Goal: Information Seeking & Learning: Find specific fact

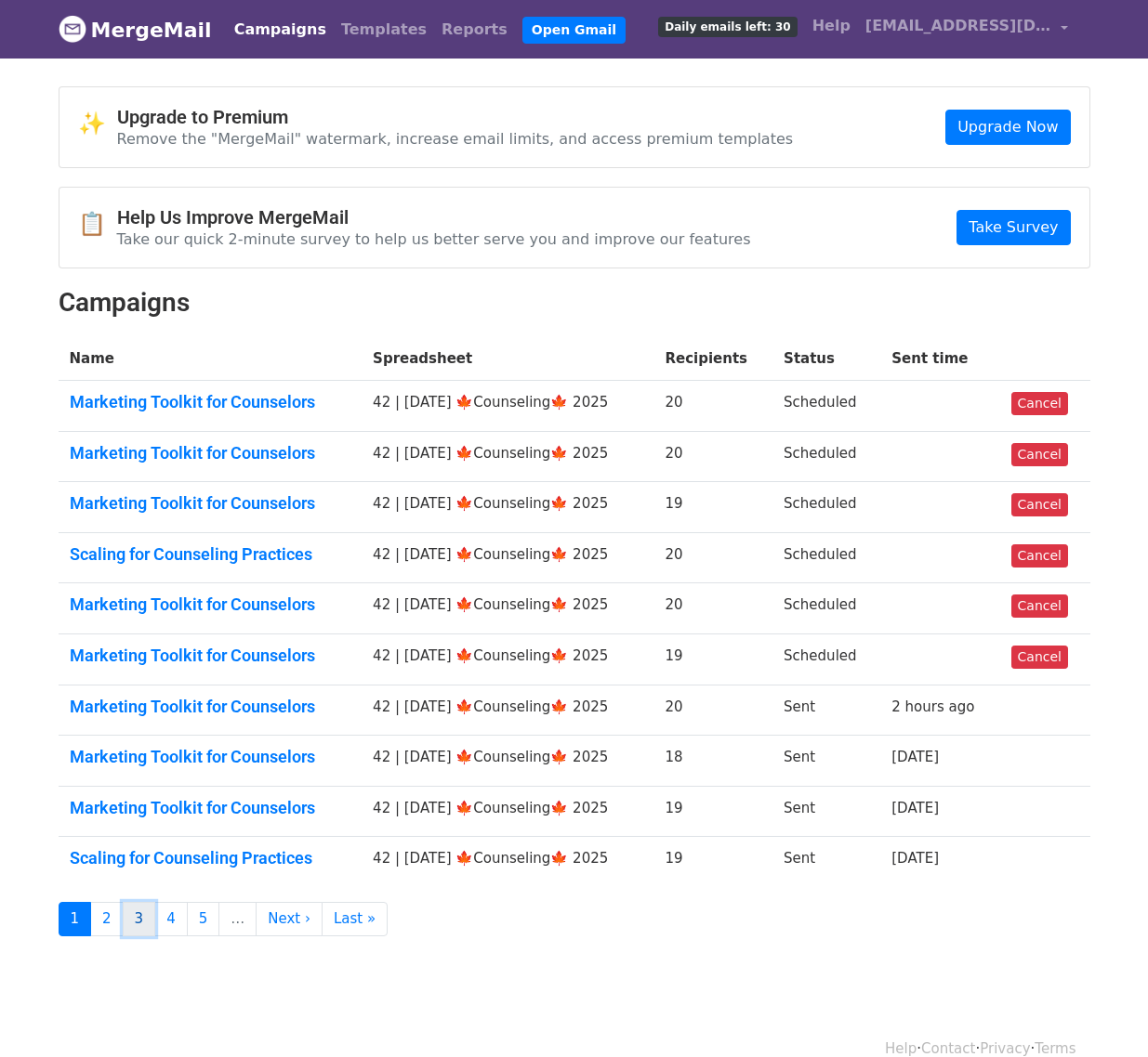
click at [124, 923] on link "3" at bounding box center [139, 919] width 33 height 34
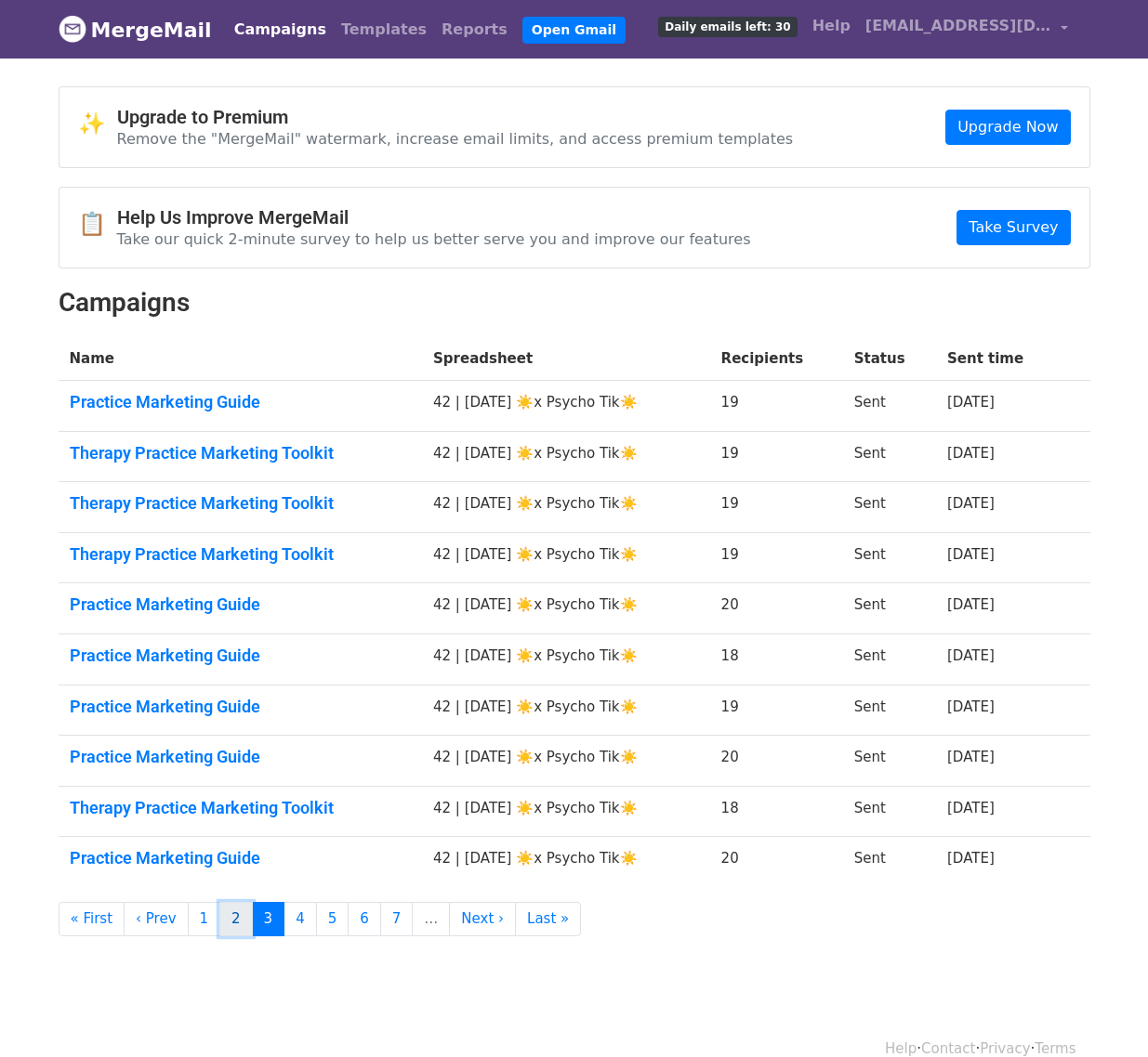
click at [228, 923] on link "2" at bounding box center [235, 919] width 33 height 34
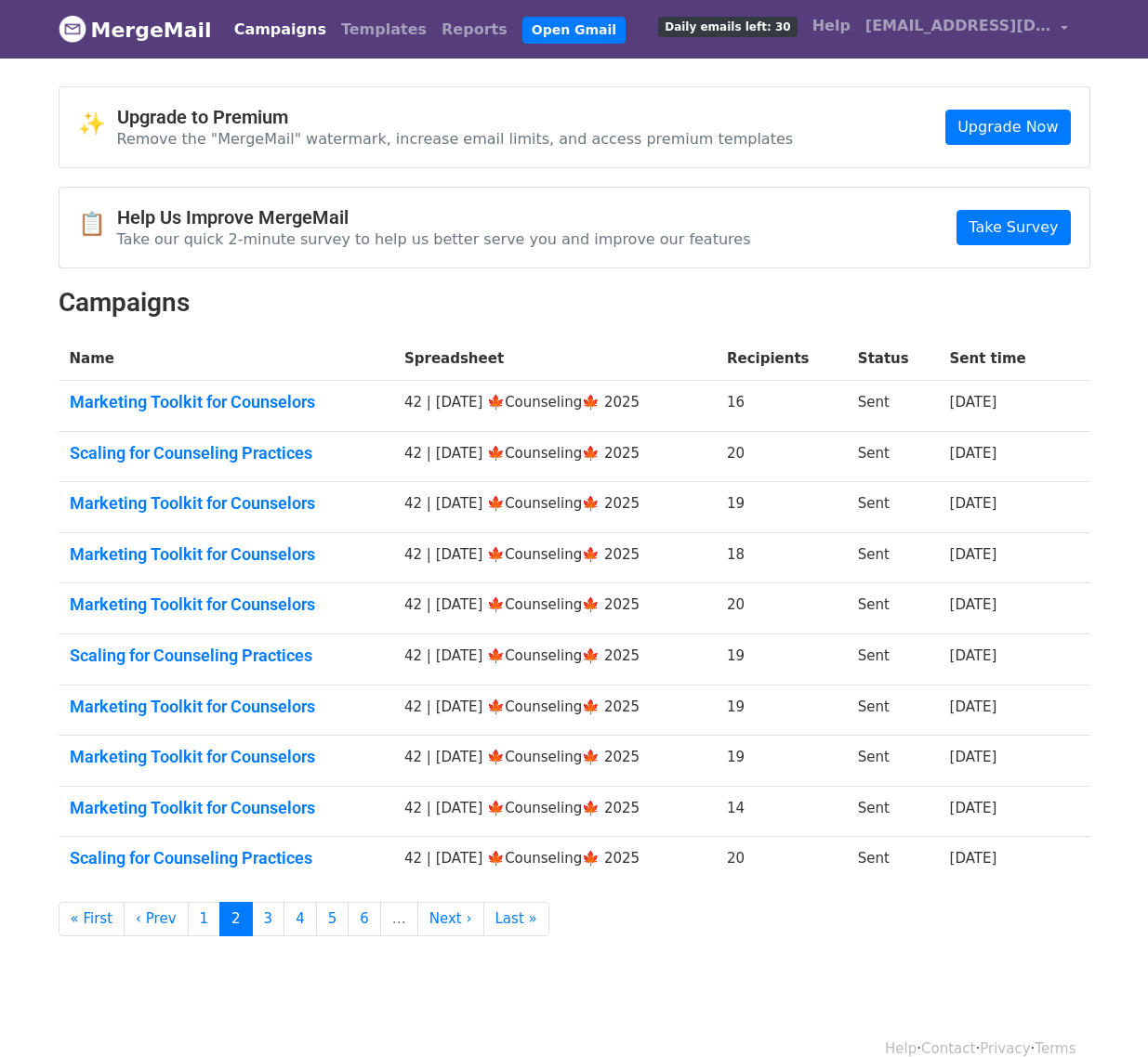
scroll to position [28, 0]
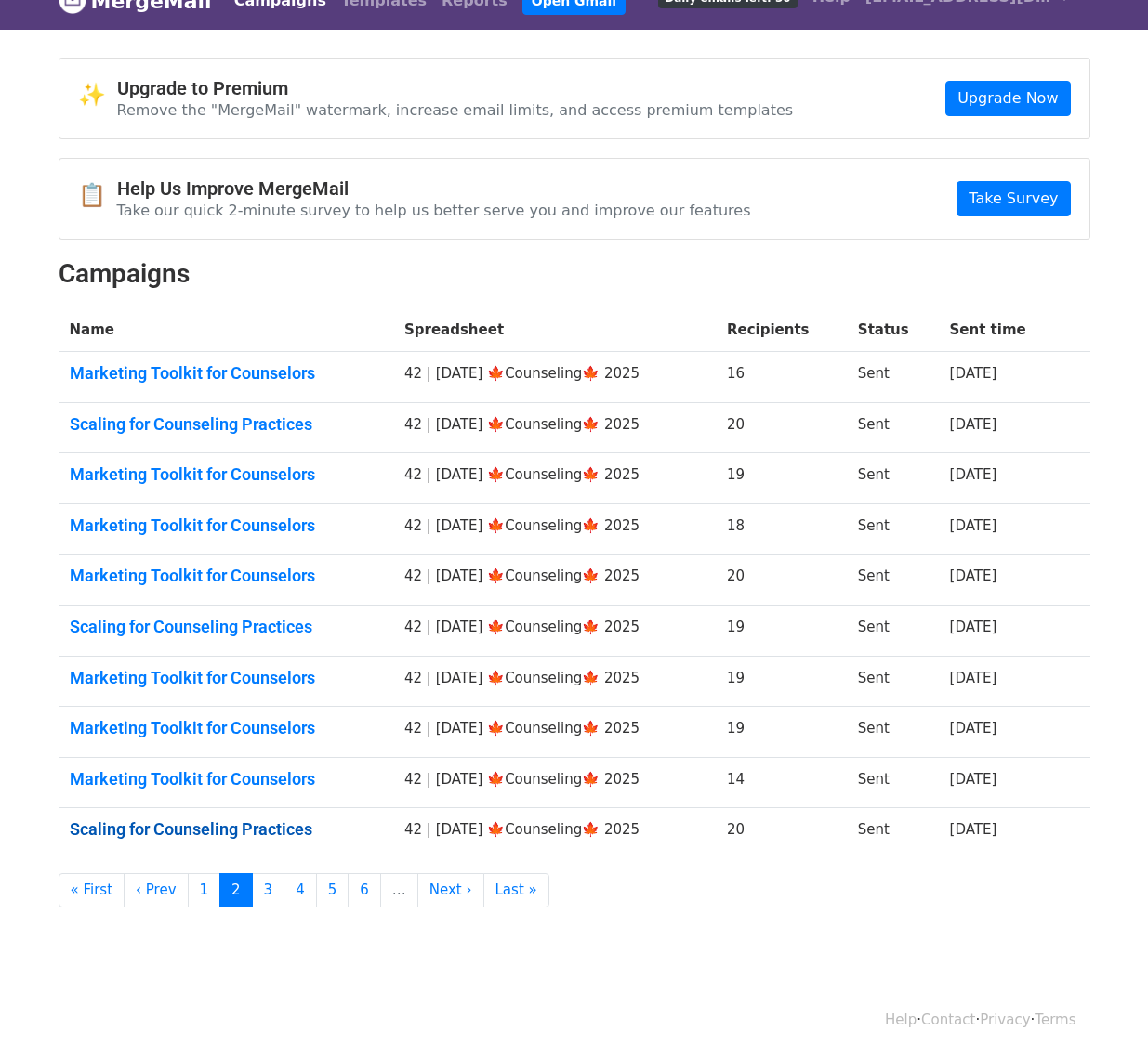
click at [207, 837] on link "Scaling for Counseling Practices" at bounding box center [226, 830] width 312 height 21
click at [262, 898] on link "3" at bounding box center [268, 891] width 33 height 34
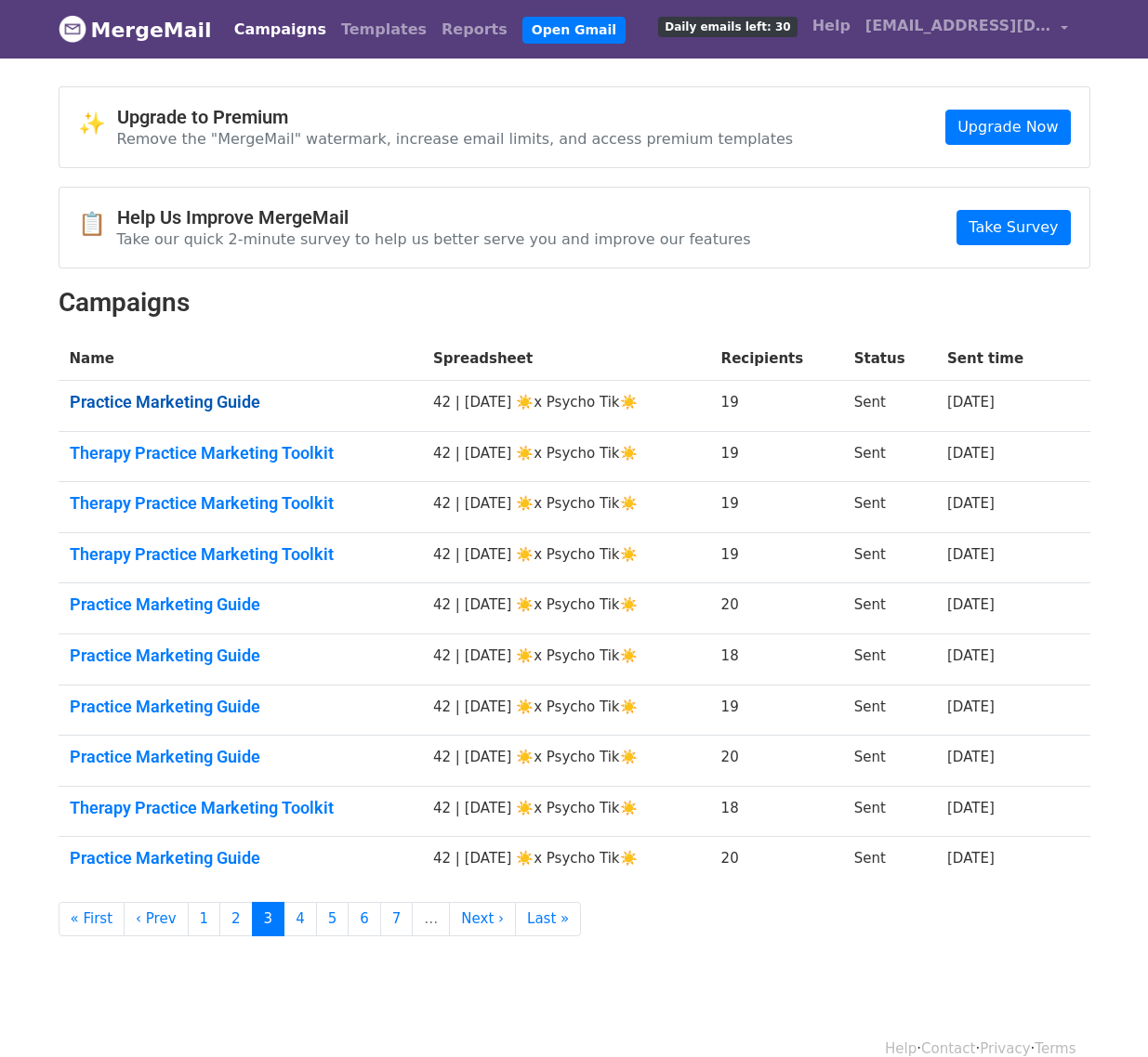
click at [207, 395] on link "Practice Marketing Guide" at bounding box center [241, 403] width 342 height 21
click at [210, 457] on link "Therapy Practice Marketing Toolkit" at bounding box center [241, 454] width 342 height 21
click at [210, 505] on link "Therapy Practice Marketing Toolkit" at bounding box center [241, 504] width 342 height 21
click at [210, 566] on td "Therapy Practice Marketing Toolkit" at bounding box center [240, 558] width 364 height 51
click at [196, 558] on link "Therapy Practice Marketing Toolkit" at bounding box center [241, 555] width 342 height 21
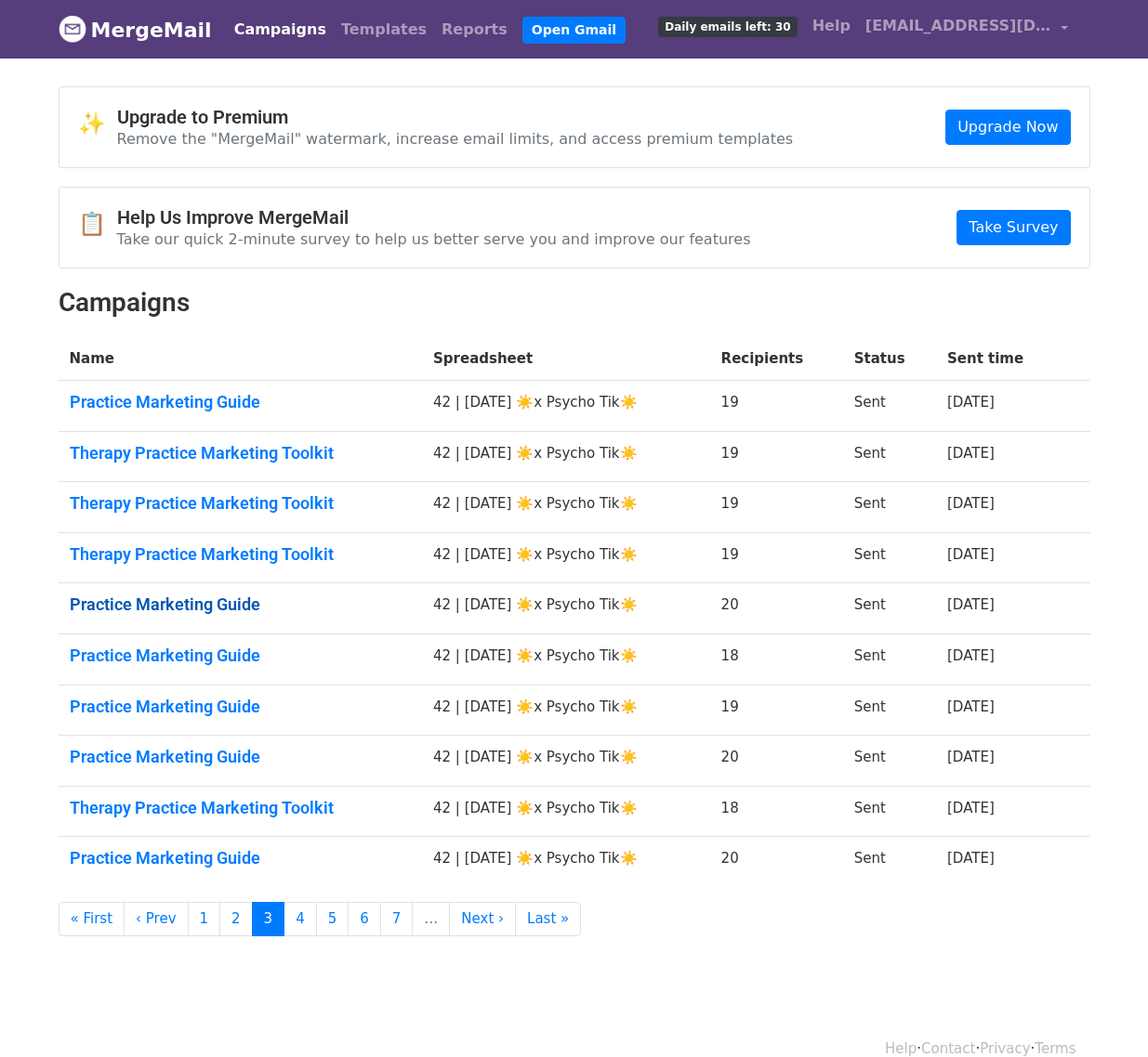
click at [191, 604] on link "Practice Marketing Guide" at bounding box center [241, 605] width 342 height 21
click at [191, 652] on link "Practice Marketing Guide" at bounding box center [241, 656] width 342 height 21
click at [191, 701] on link "Practice Marketing Guide" at bounding box center [241, 707] width 342 height 21
click at [191, 754] on link "Practice Marketing Guide" at bounding box center [241, 757] width 342 height 21
click at [191, 799] on link "Therapy Practice Marketing Toolkit" at bounding box center [241, 808] width 342 height 21
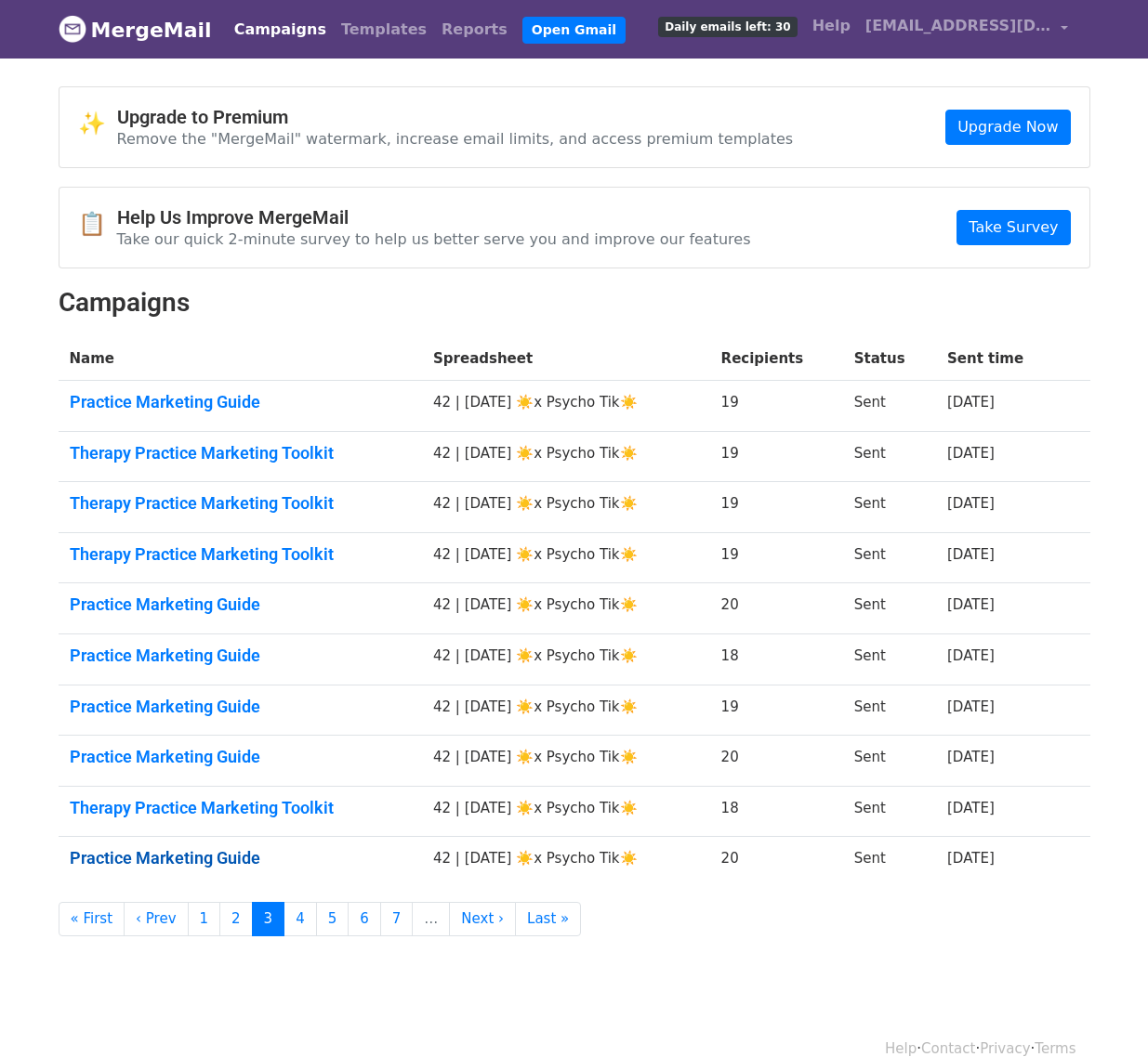
click at [191, 849] on link "Practice Marketing Guide" at bounding box center [241, 858] width 342 height 21
click at [305, 918] on link "4" at bounding box center [300, 919] width 33 height 34
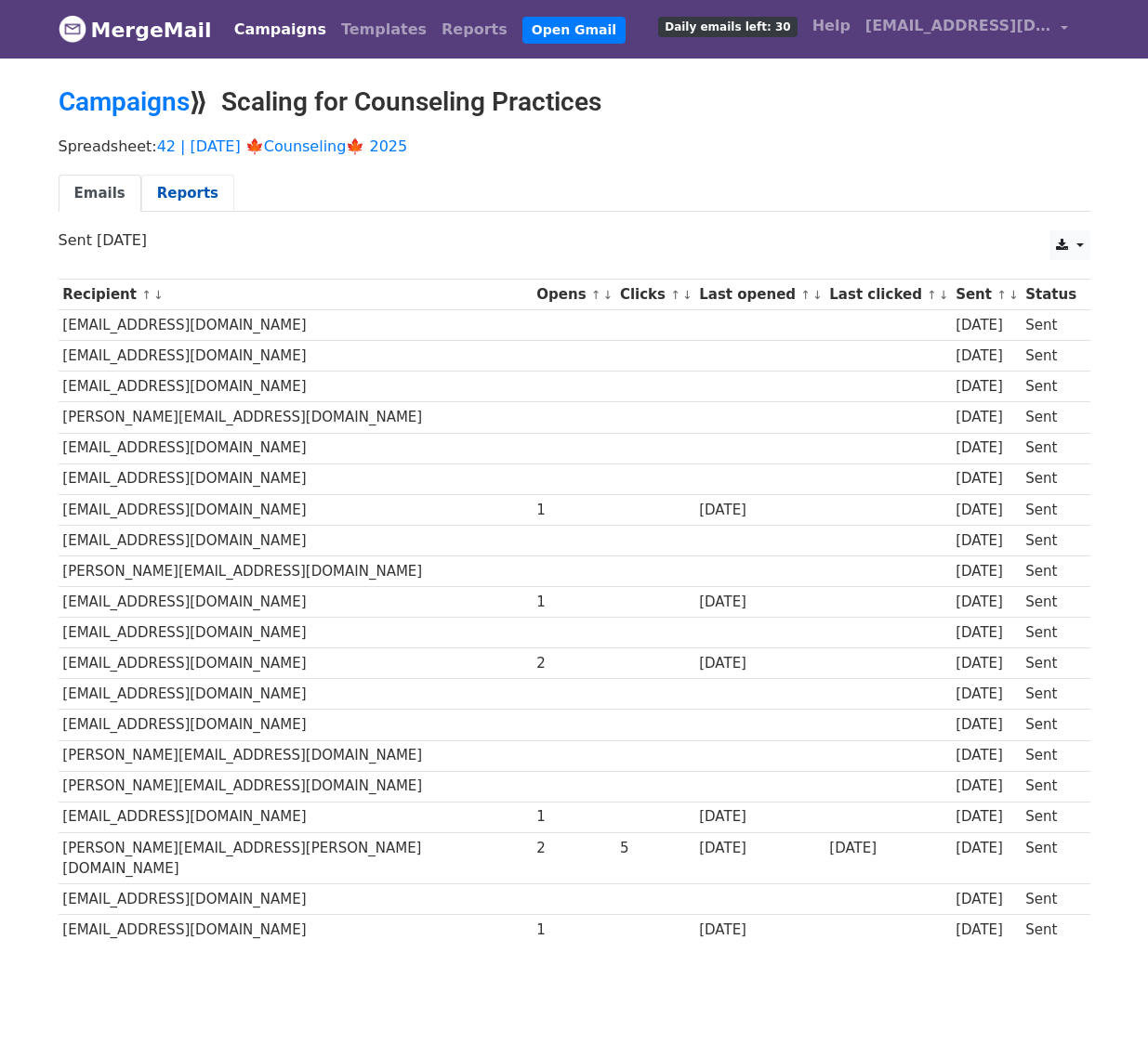
click at [182, 190] on link "Reports" at bounding box center [187, 194] width 93 height 38
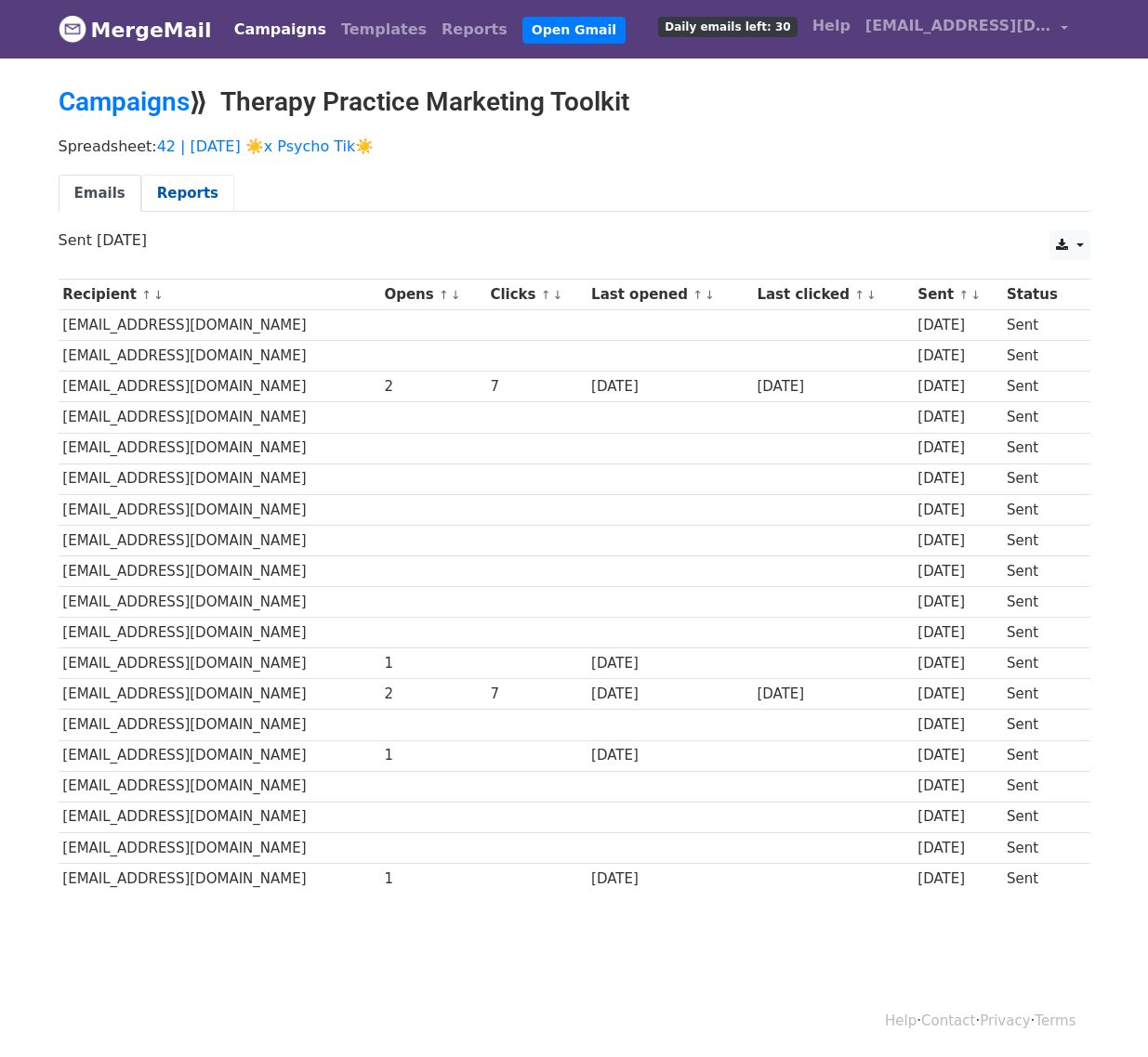
click at [200, 191] on link "Reports" at bounding box center [187, 194] width 93 height 38
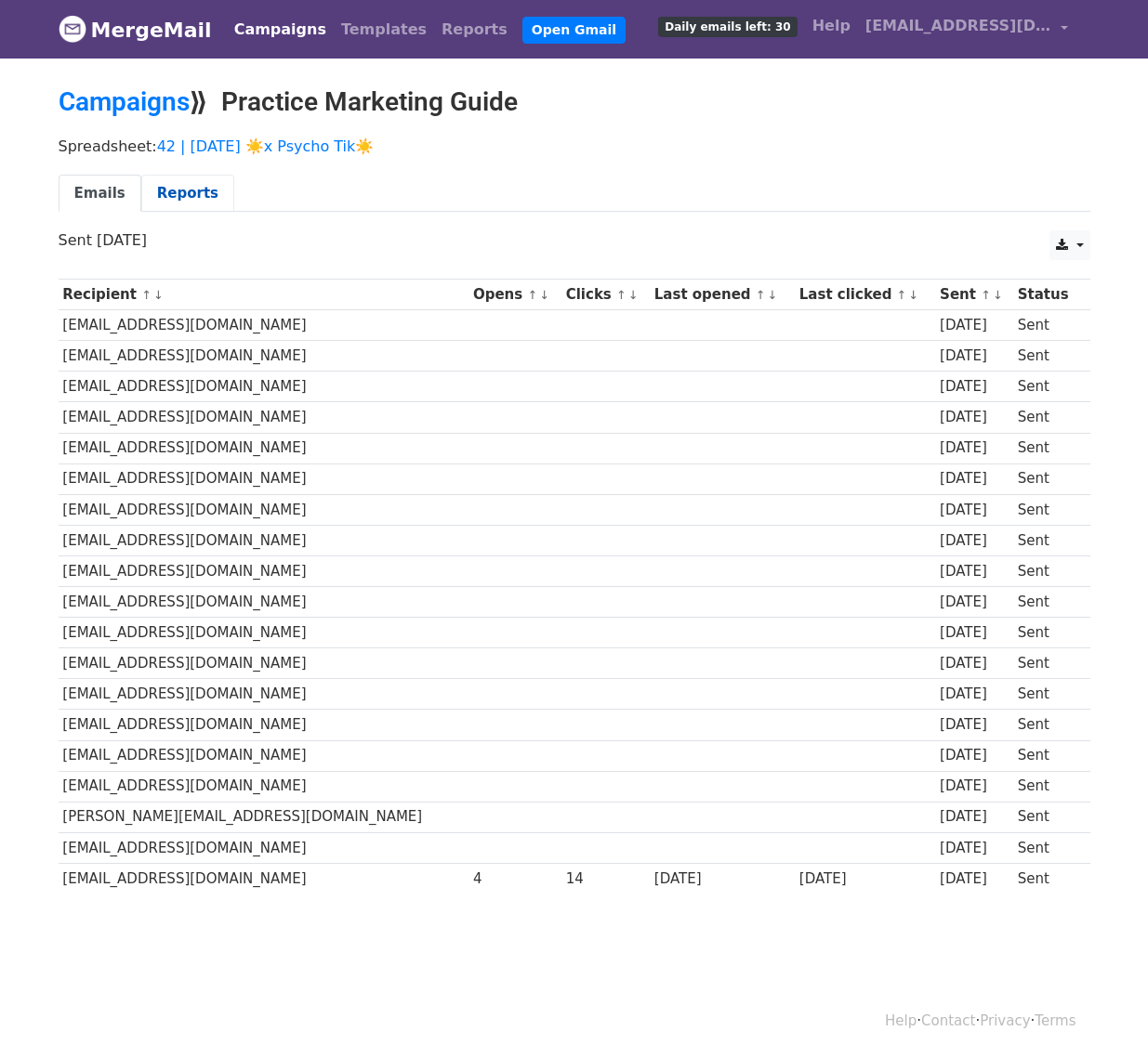
click at [190, 181] on link "Reports" at bounding box center [187, 194] width 93 height 38
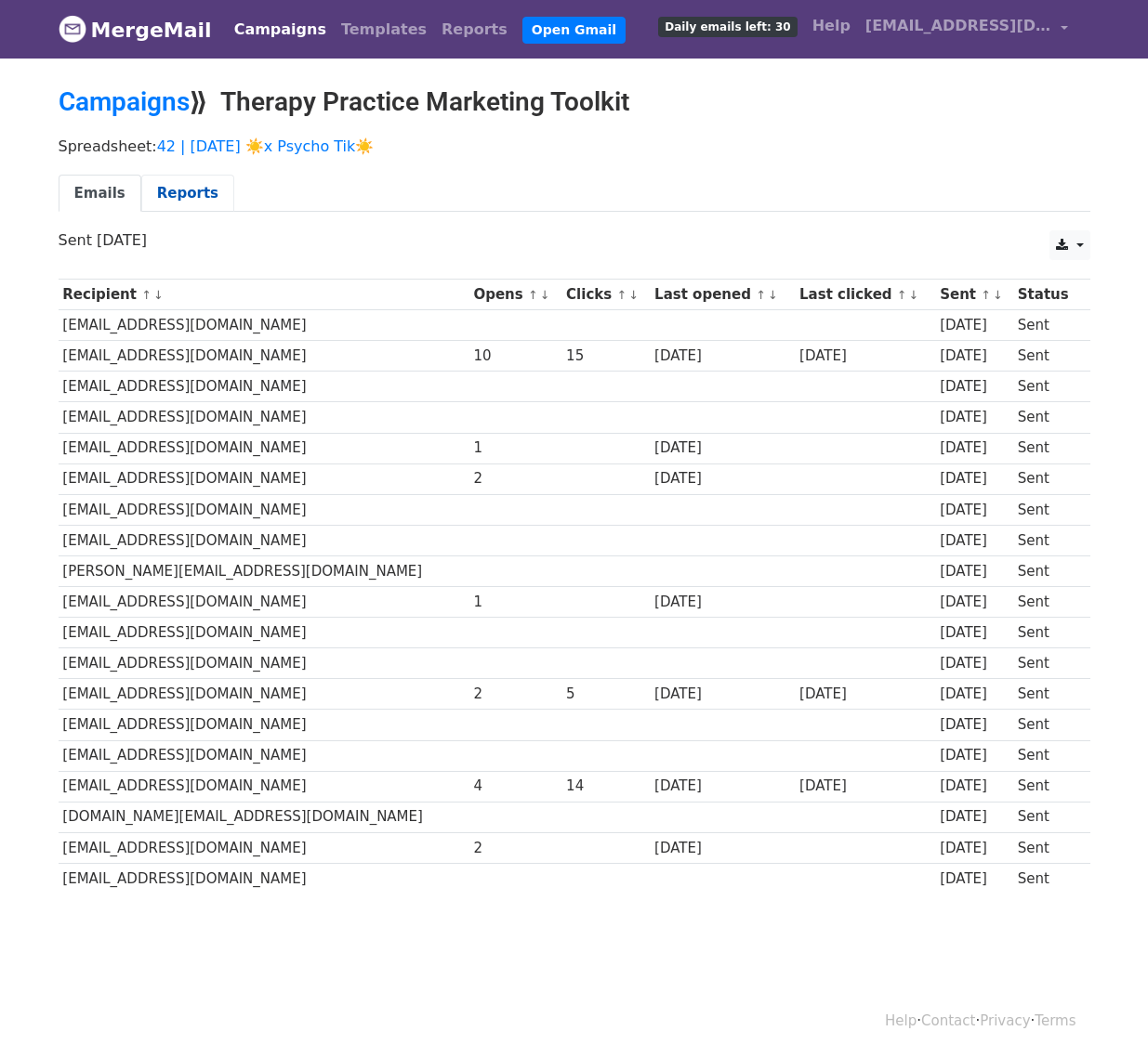
click at [177, 182] on link "Reports" at bounding box center [187, 194] width 93 height 38
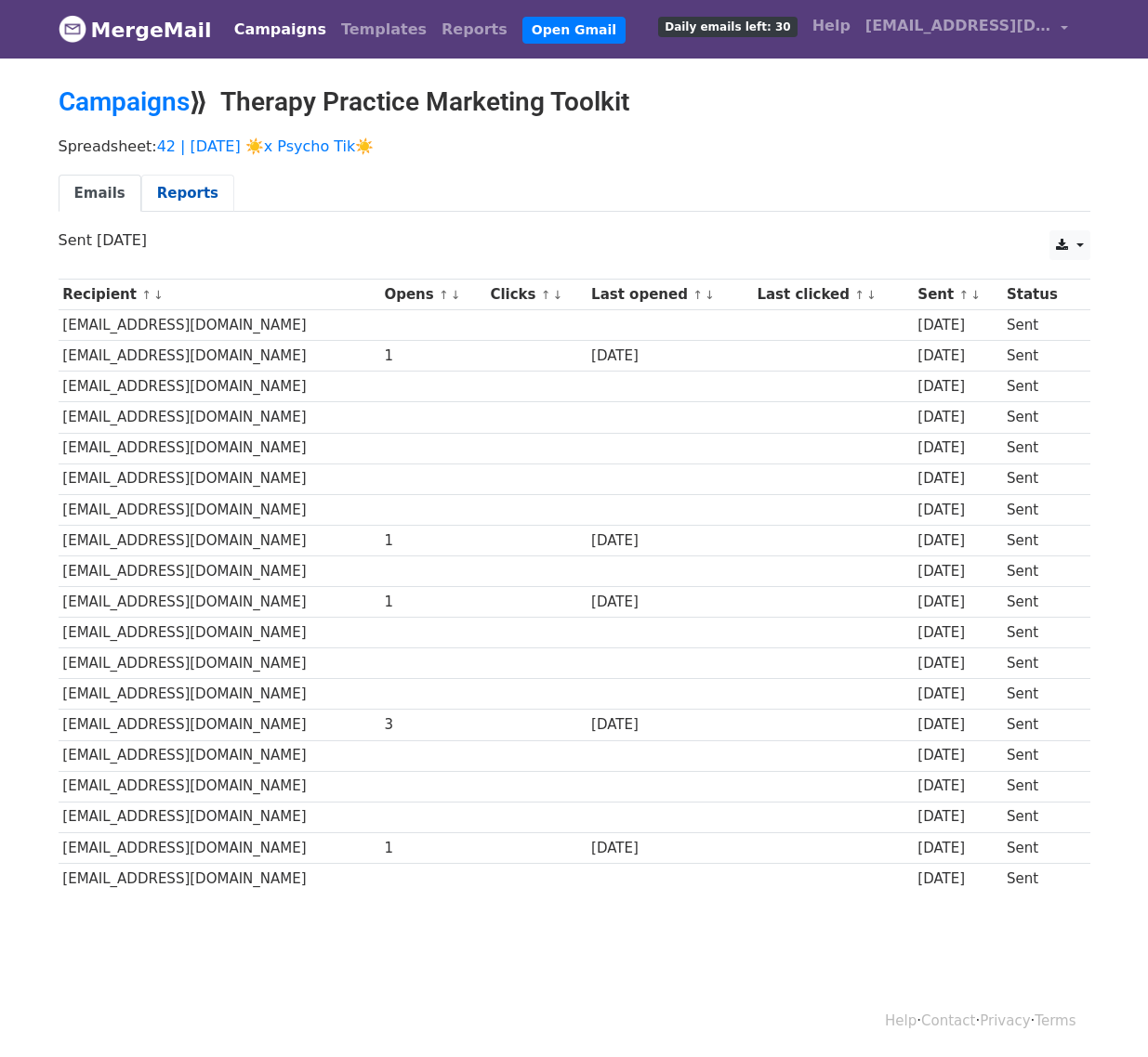
click at [196, 207] on link "Reports" at bounding box center [187, 194] width 93 height 38
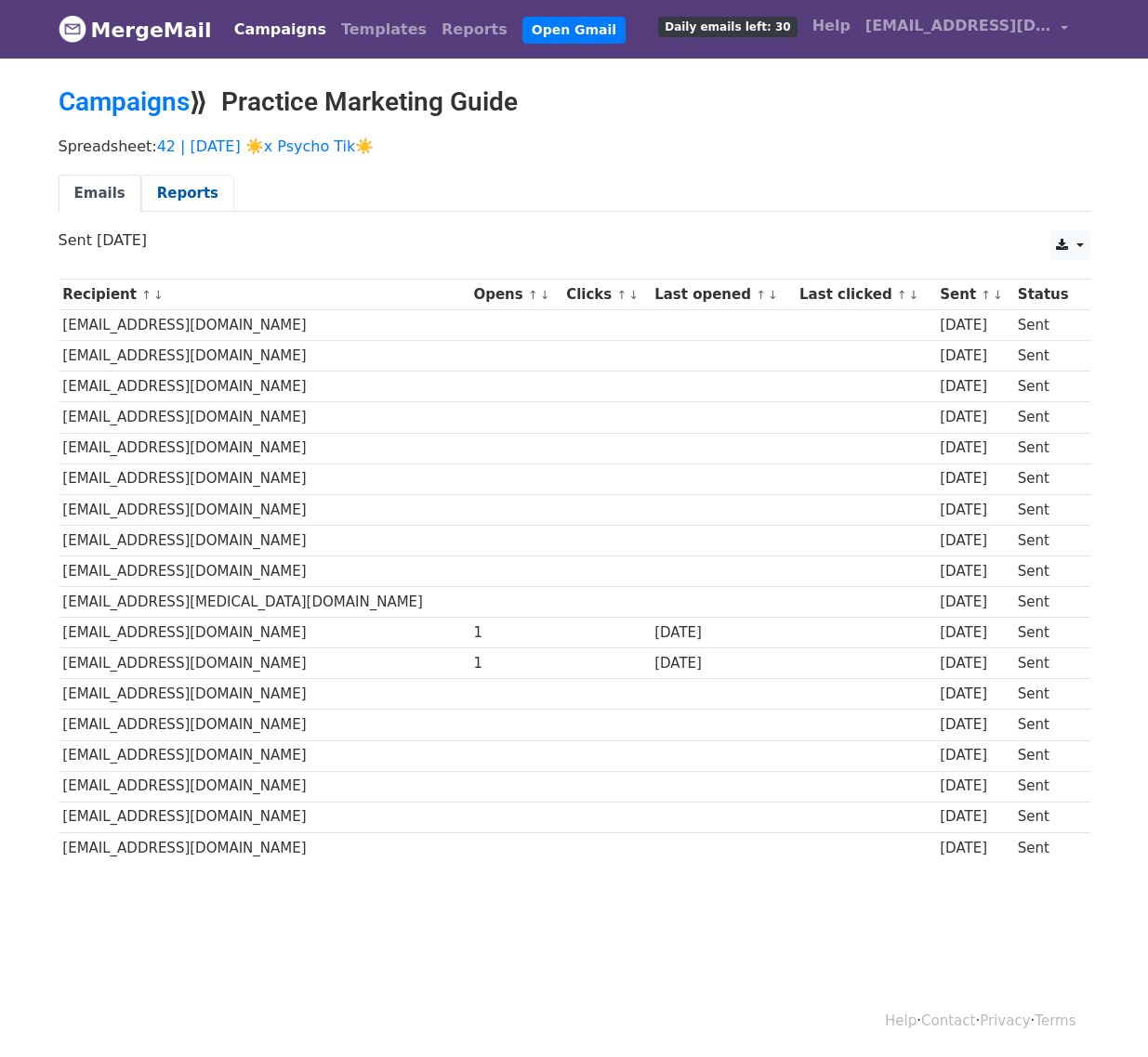
click at [197, 184] on link "Reports" at bounding box center [187, 194] width 93 height 38
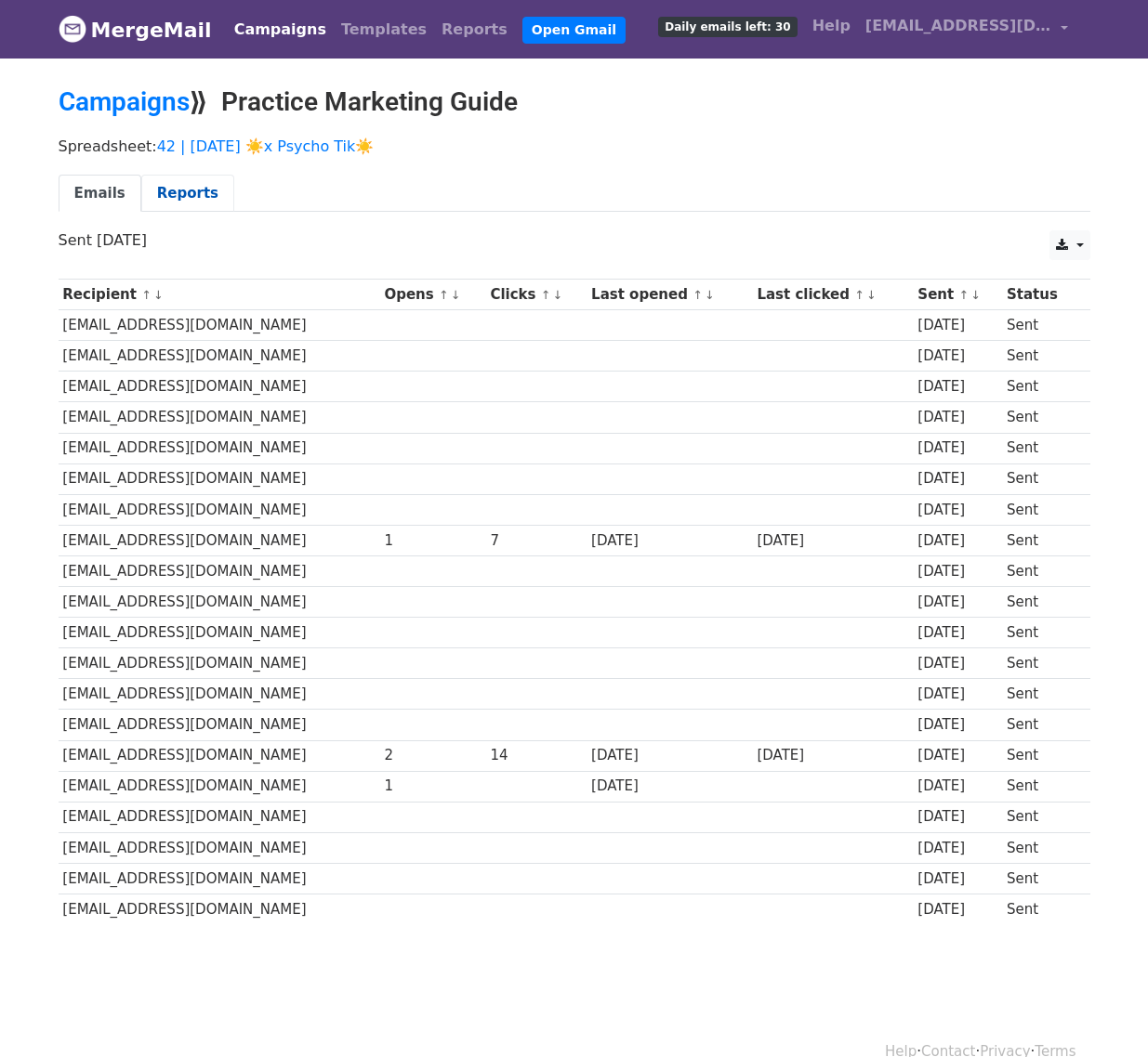
click at [192, 192] on link "Reports" at bounding box center [187, 194] width 93 height 38
click at [192, 196] on link "Reports" at bounding box center [187, 194] width 93 height 38
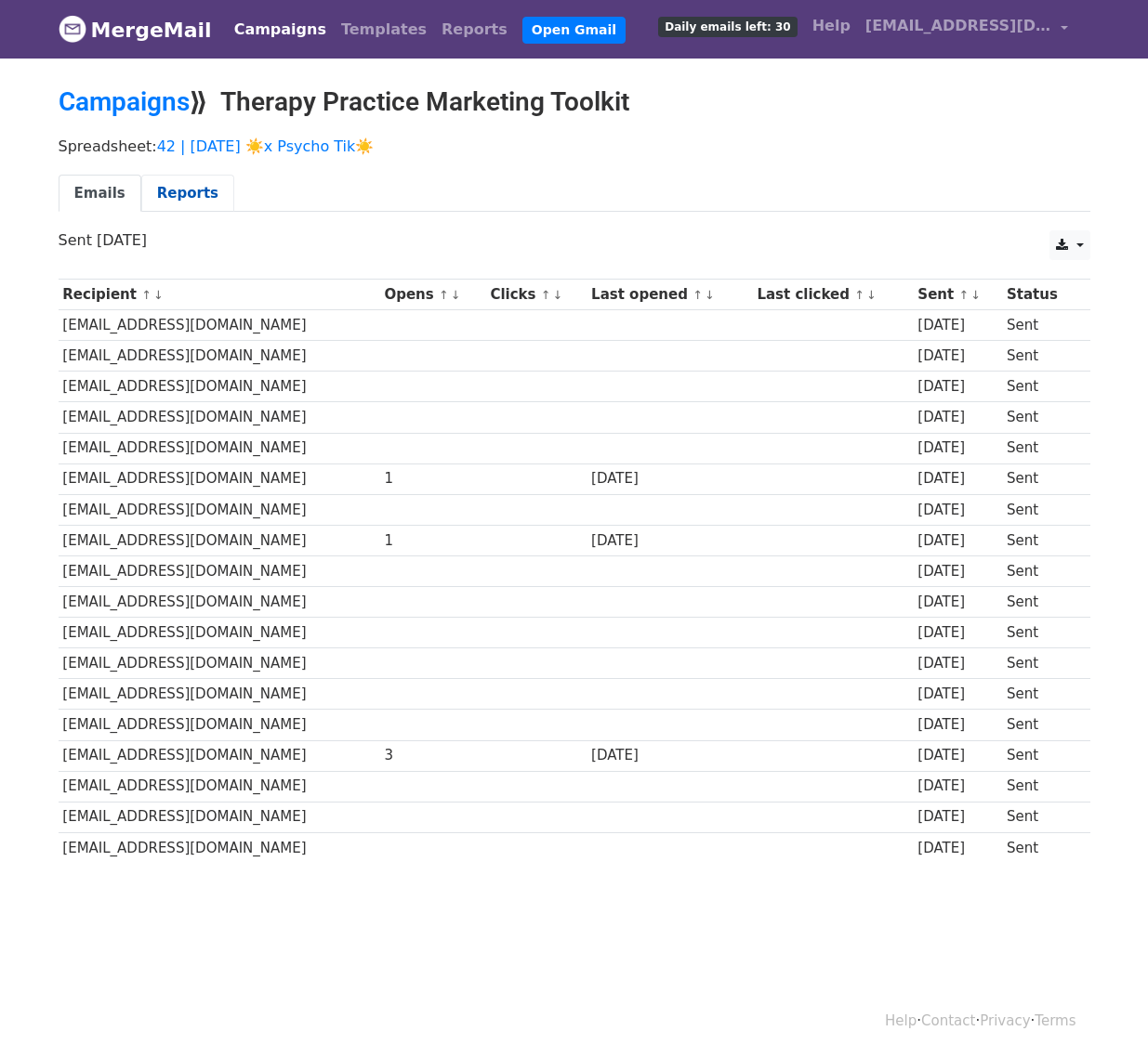
click at [201, 176] on div "Spreadsheet: 42 | SEPT 1 ☀️x Psycho Tik☀️ Emails Reports" at bounding box center [574, 180] width 1059 height 104
click at [205, 196] on link "Reports" at bounding box center [187, 194] width 93 height 38
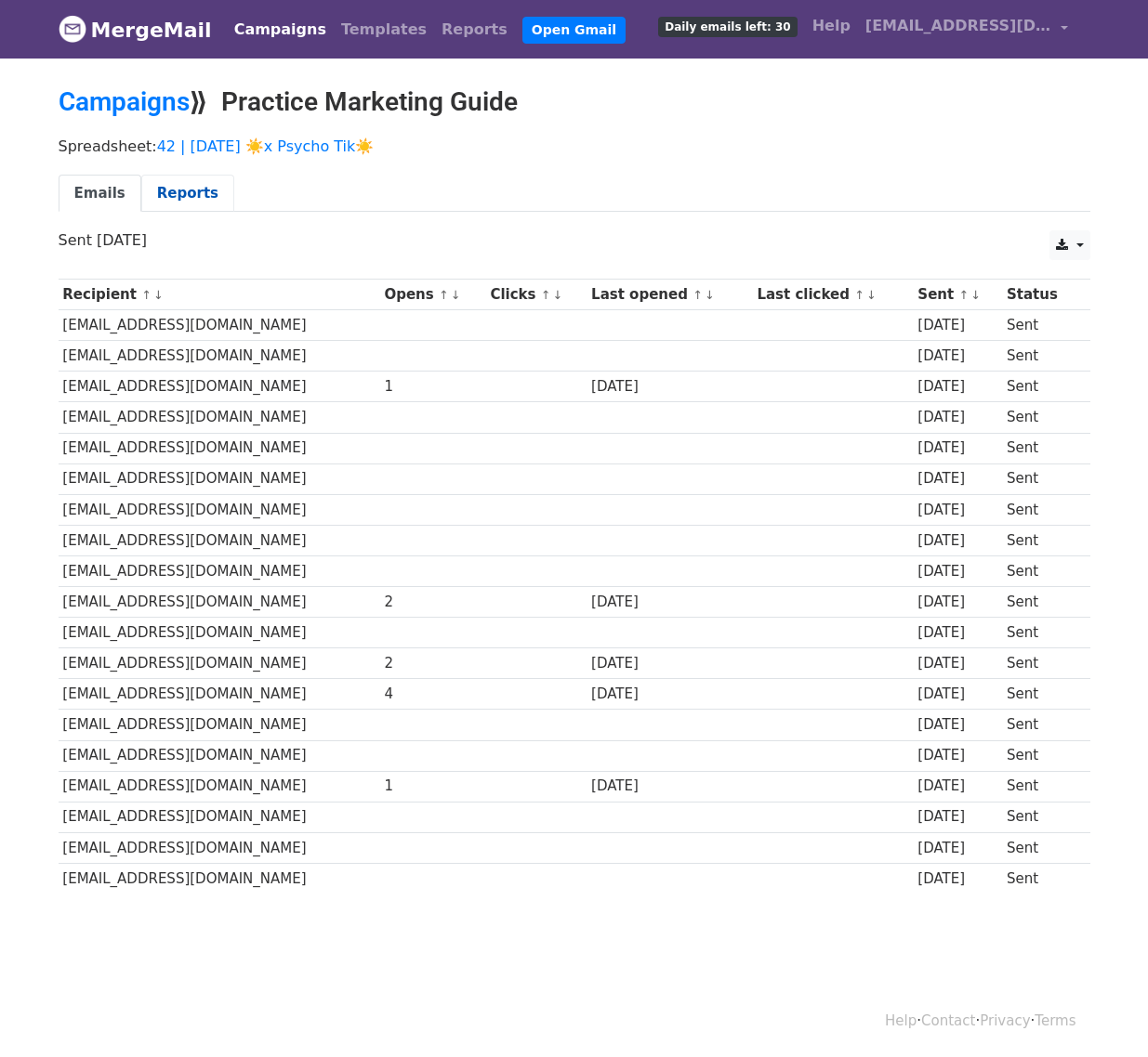
click at [183, 199] on link "Reports" at bounding box center [187, 194] width 93 height 38
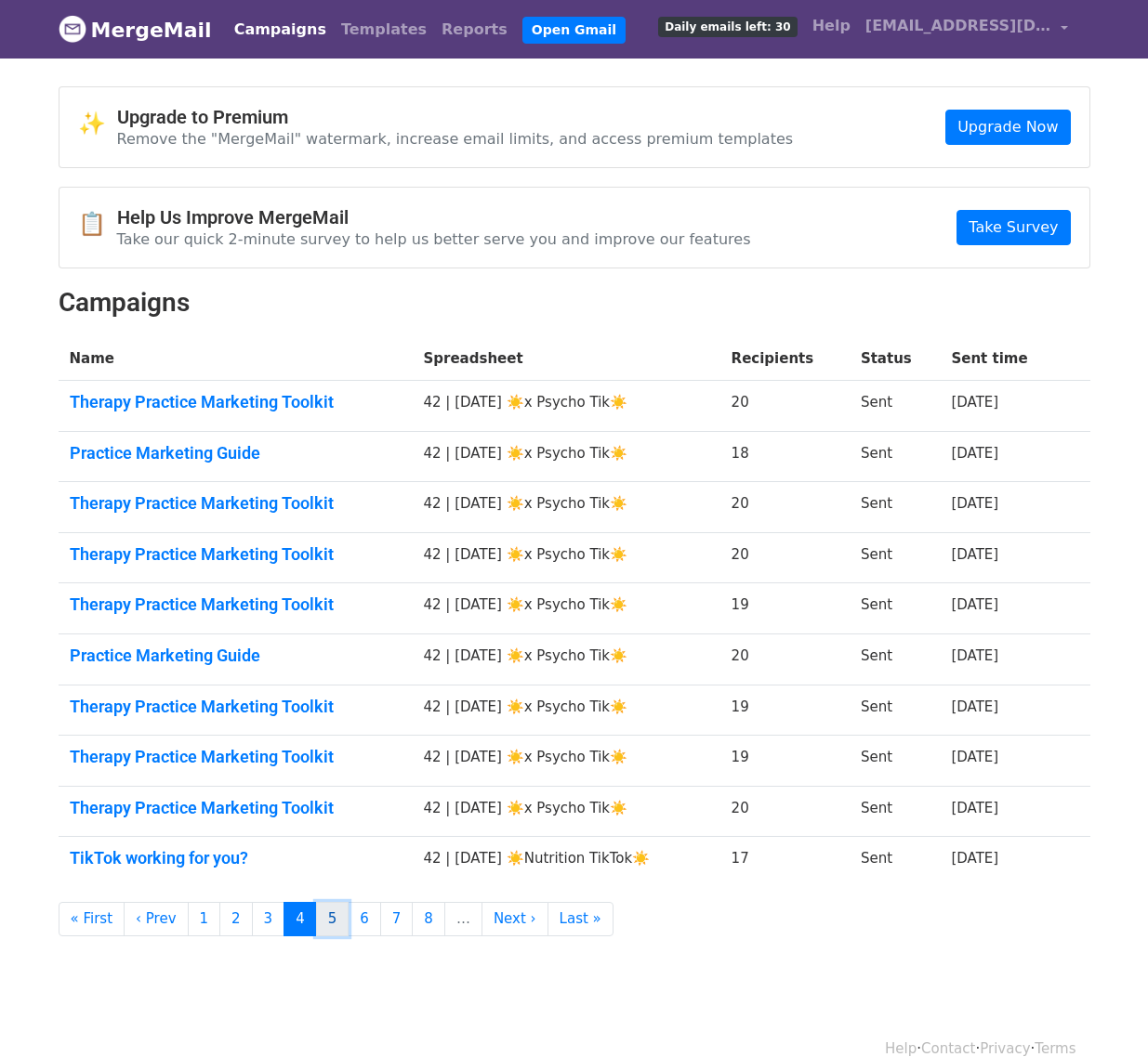
click at [319, 927] on link "5" at bounding box center [332, 919] width 33 height 34
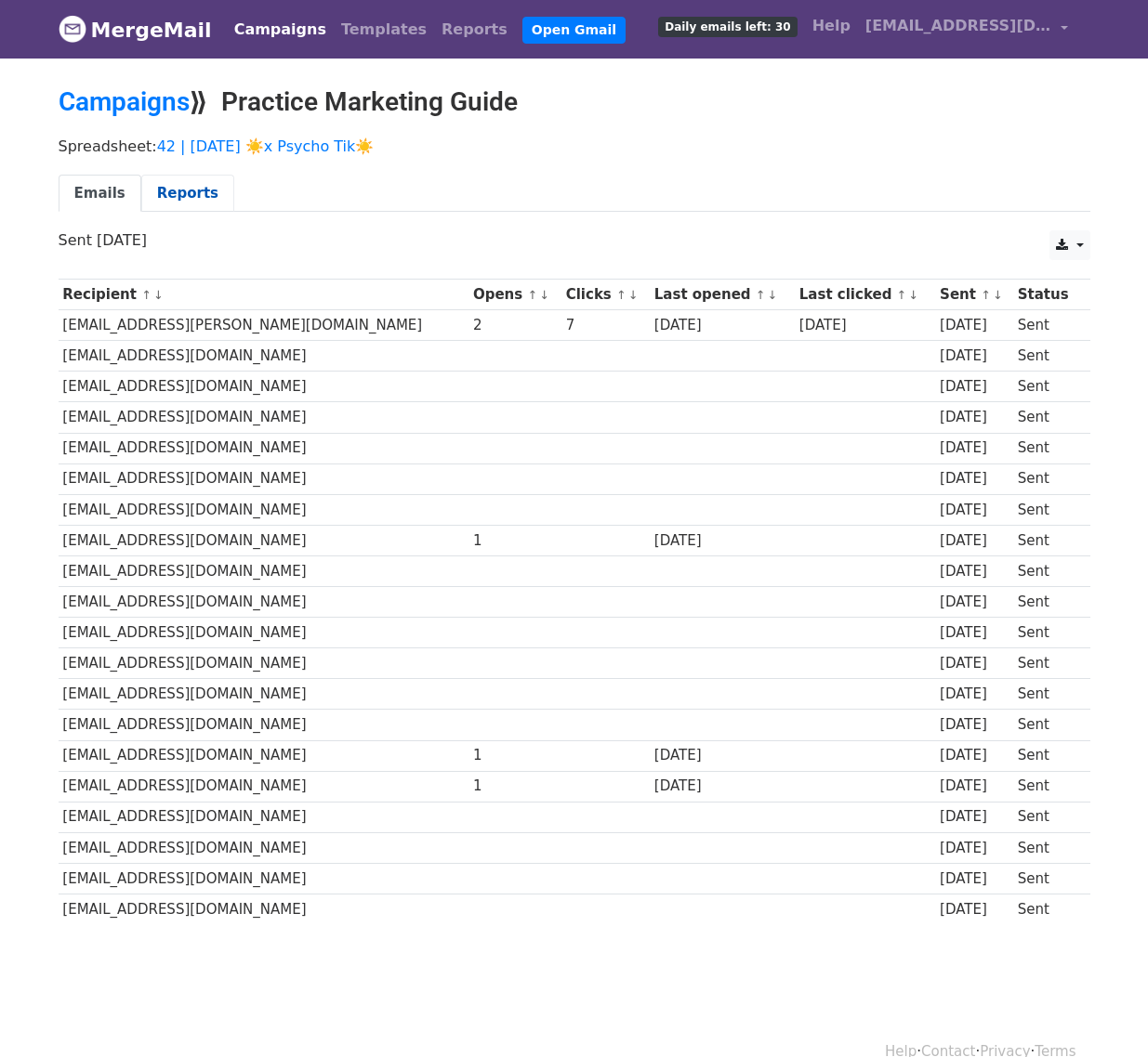
click at [201, 188] on link "Reports" at bounding box center [187, 194] width 93 height 38
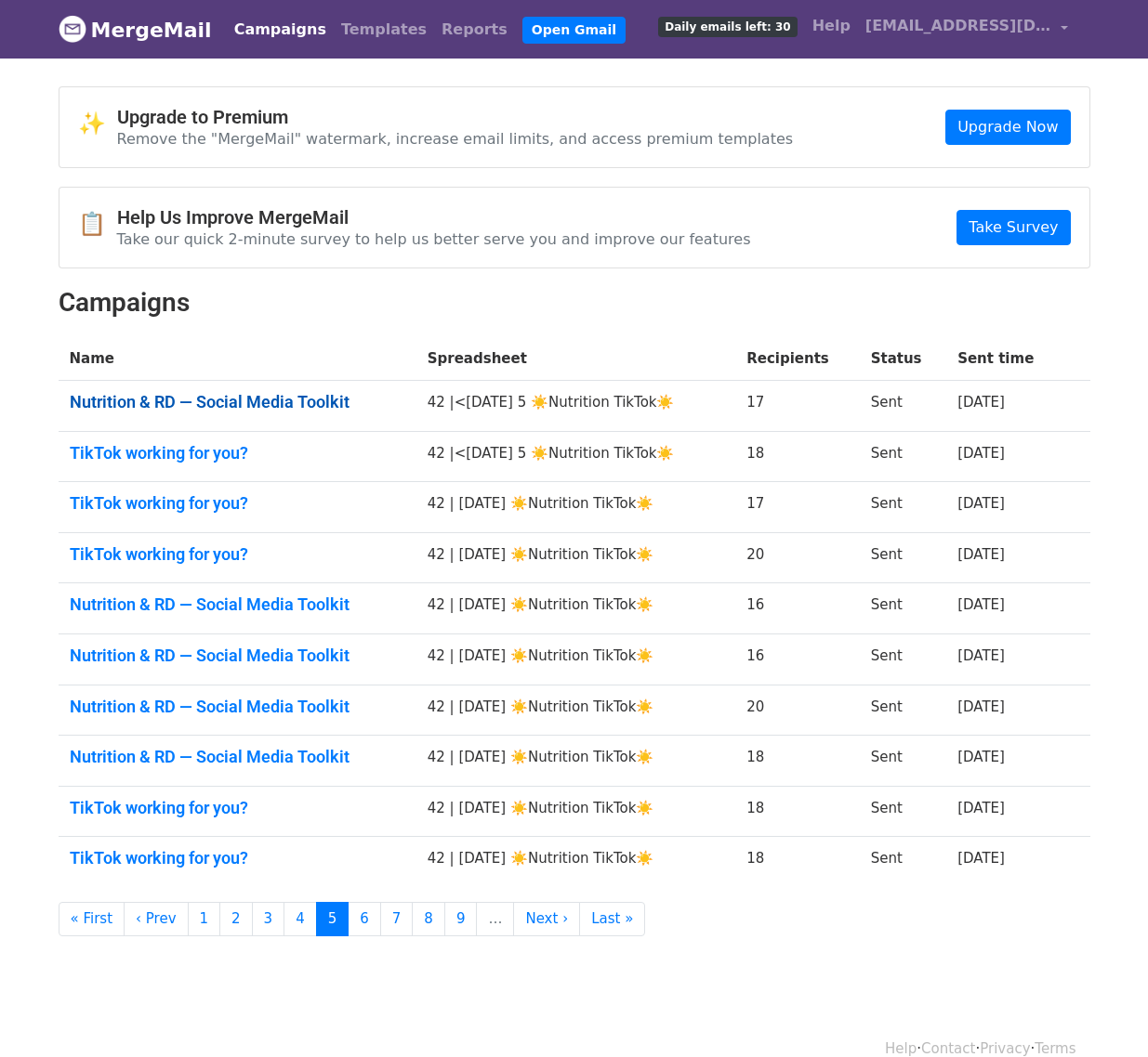
click at [182, 403] on link "Nutrition & RD — Social Media Toolkit" at bounding box center [237, 403] width 336 height 21
click at [180, 457] on link "TikTok working for you?" at bounding box center [237, 454] width 336 height 21
click at [180, 503] on link "TikTok working for you?" at bounding box center [237, 504] width 336 height 21
click at [165, 546] on link "TikTok working for you?" at bounding box center [237, 555] width 336 height 21
click at [164, 608] on link "Nutrition & RD — Social Media Toolkit" at bounding box center [237, 605] width 336 height 21
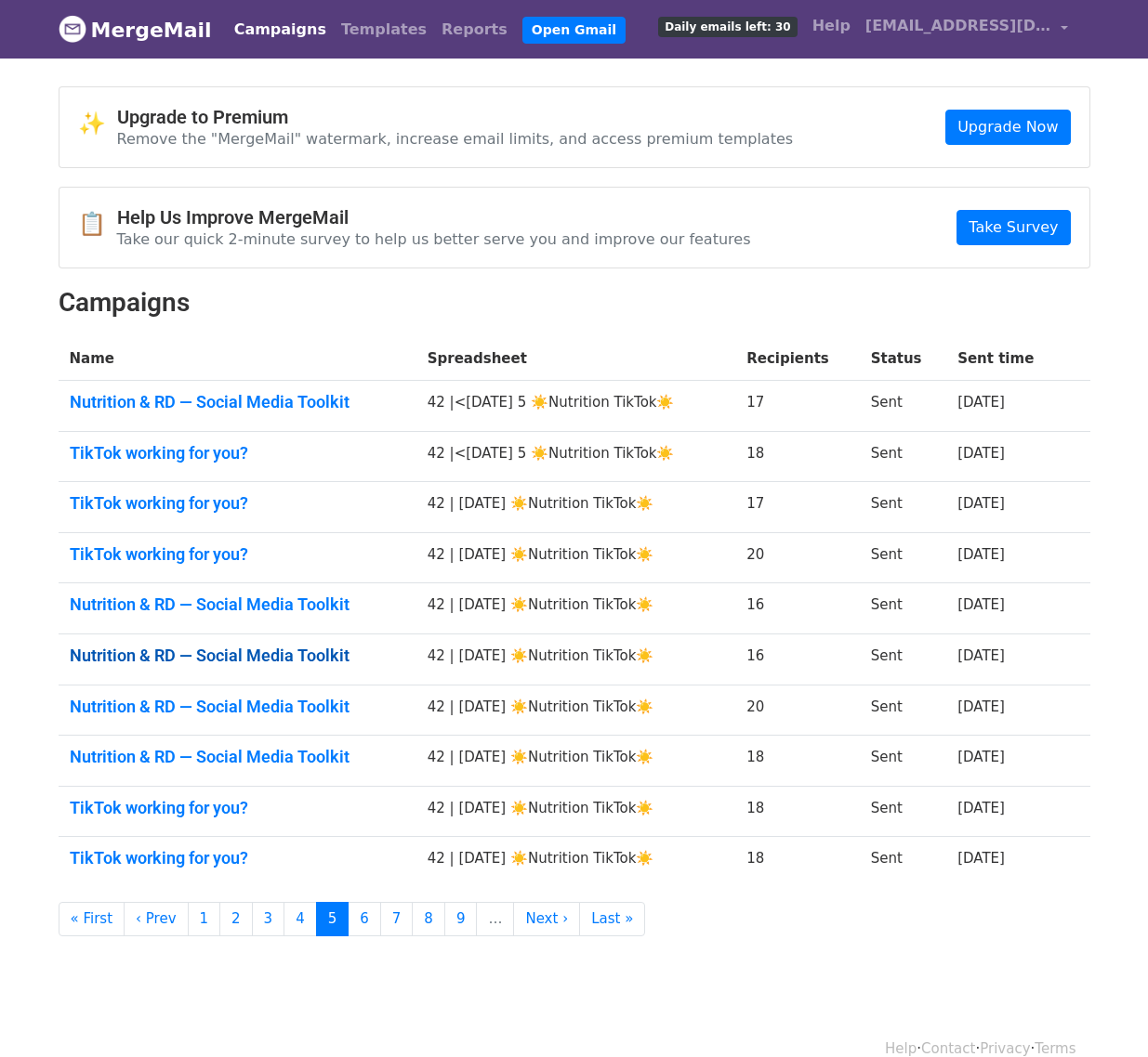
click at [164, 664] on link "Nutrition & RD — Social Media Toolkit" at bounding box center [237, 656] width 336 height 21
click at [164, 719] on td "Nutrition & RD — Social Media Toolkit" at bounding box center [237, 710] width 357 height 51
click at [176, 702] on link "Nutrition & RD — Social Media Toolkit" at bounding box center [237, 707] width 336 height 21
click at [176, 741] on td "Nutrition & RD — Social Media Toolkit" at bounding box center [237, 761] width 357 height 51
click at [176, 758] on link "Nutrition & RD — Social Media Toolkit" at bounding box center [237, 757] width 336 height 21
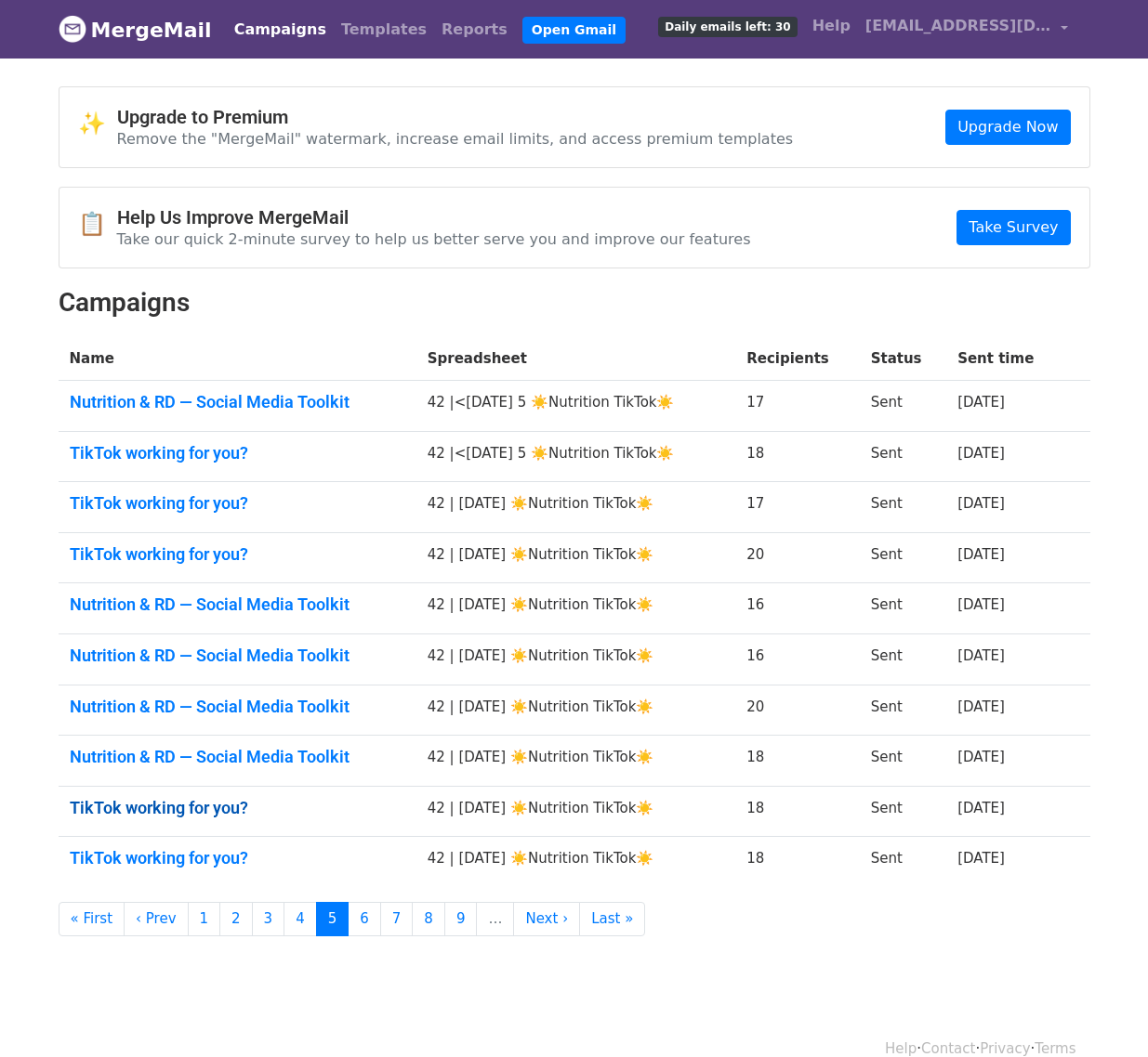
click at [172, 805] on link "TikTok working for you?" at bounding box center [237, 808] width 336 height 21
click at [172, 861] on link "TikTok working for you?" at bounding box center [237, 858] width 336 height 21
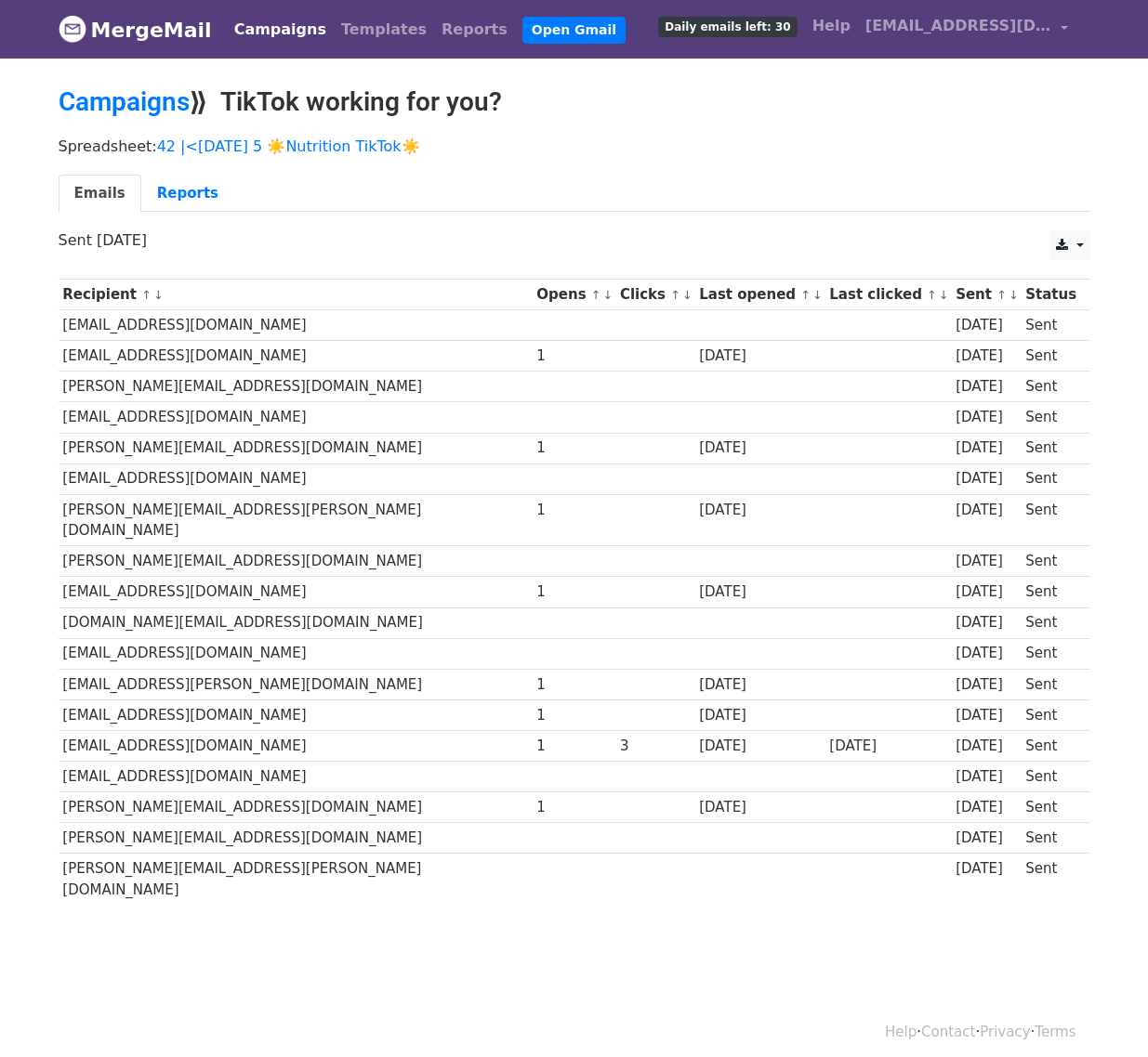
click at [181, 213] on div "Emails Reports" at bounding box center [574, 199] width 1059 height 47
click at [190, 194] on link "Reports" at bounding box center [187, 194] width 93 height 38
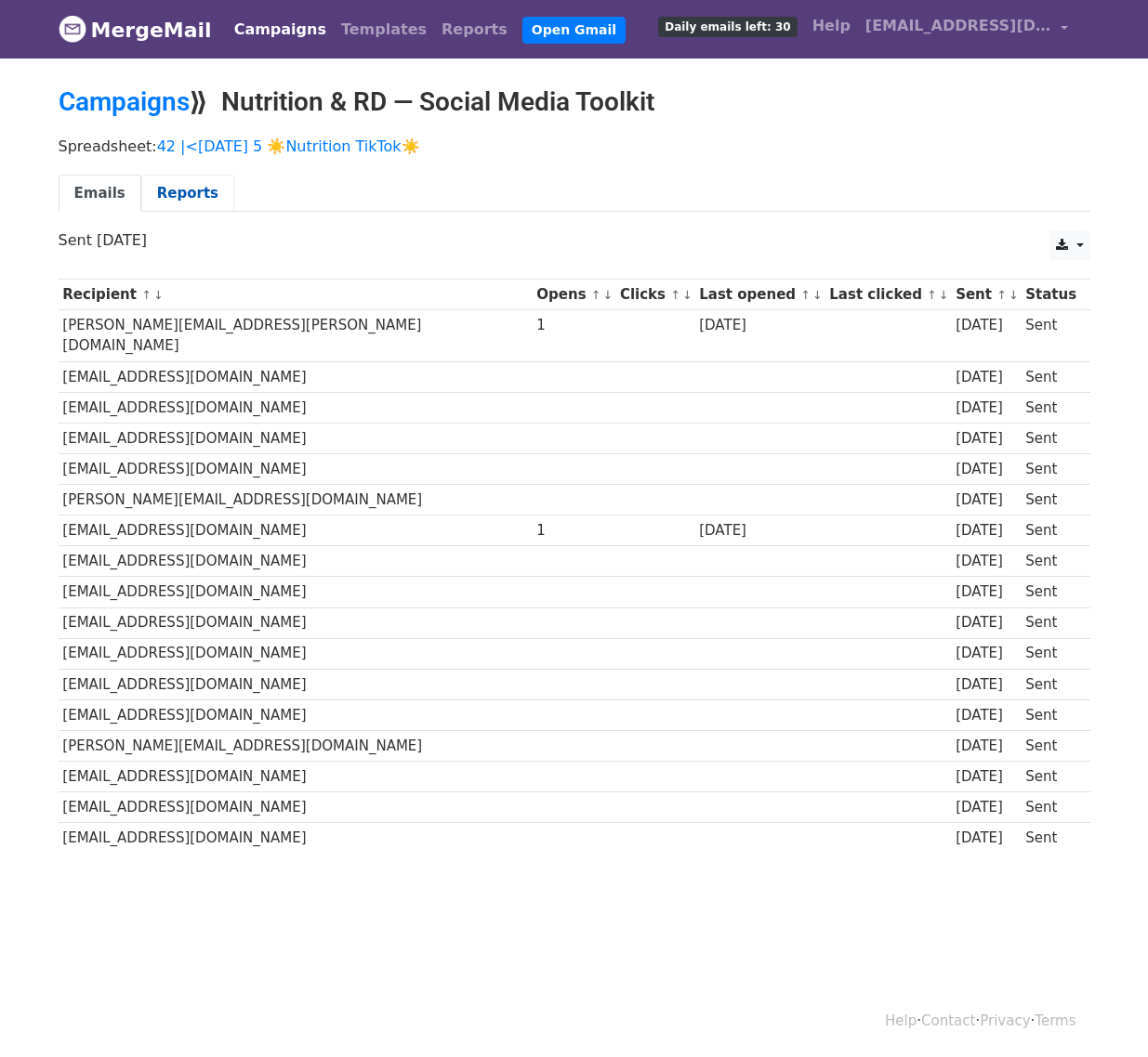
click at [197, 192] on link "Reports" at bounding box center [187, 194] width 93 height 38
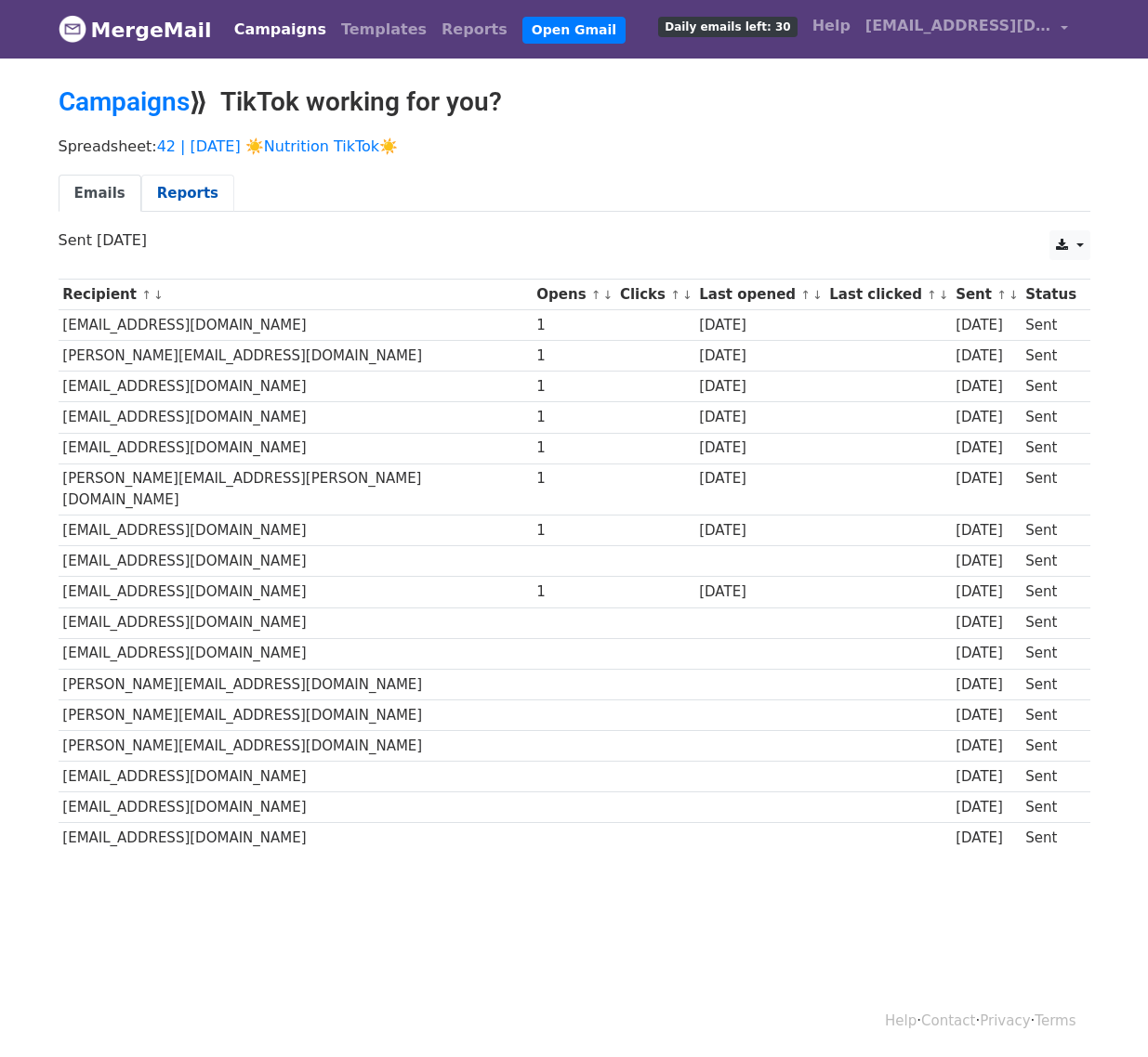
click at [189, 192] on link "Reports" at bounding box center [187, 194] width 93 height 38
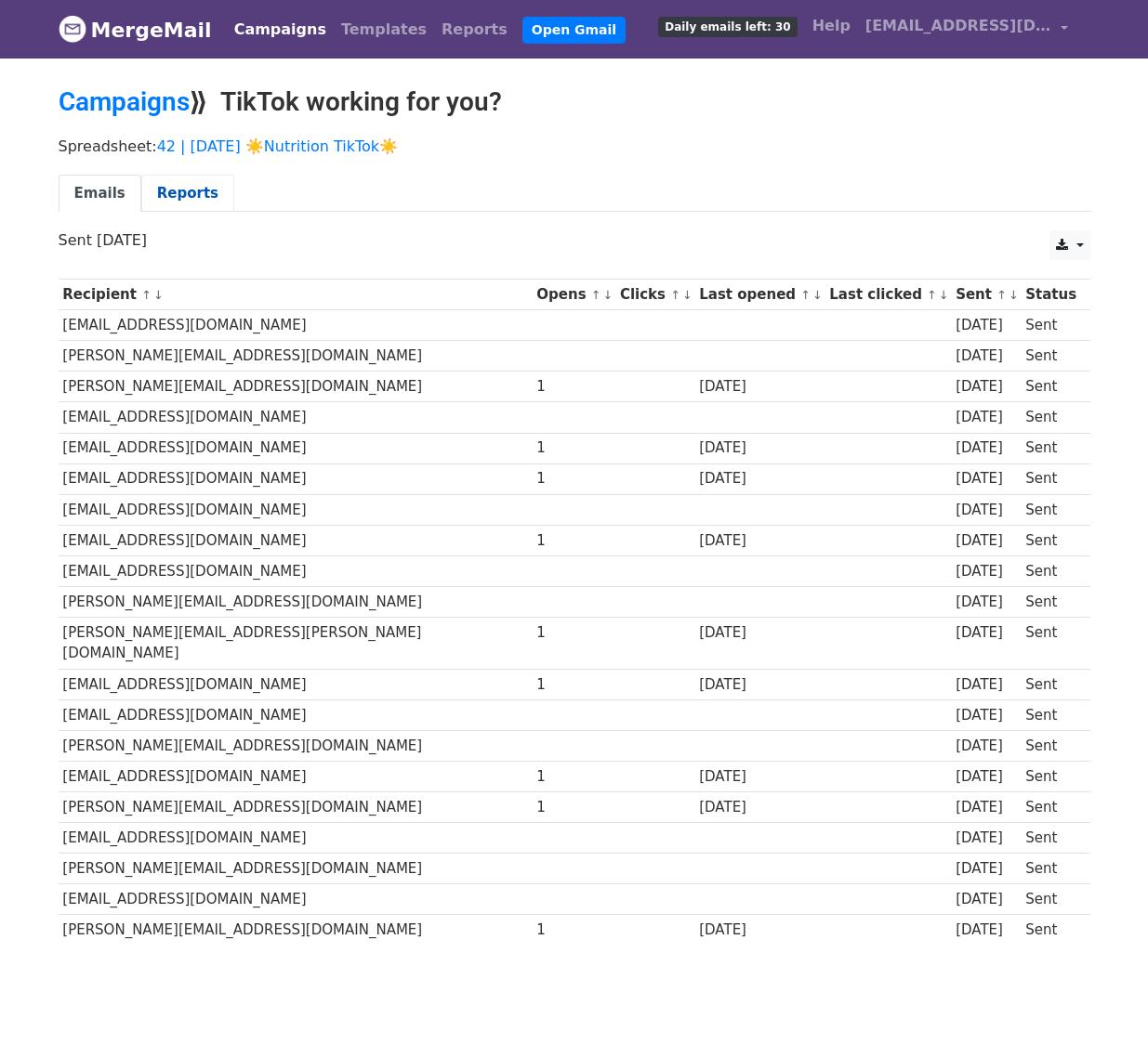
click at [196, 182] on link "Reports" at bounding box center [187, 194] width 93 height 38
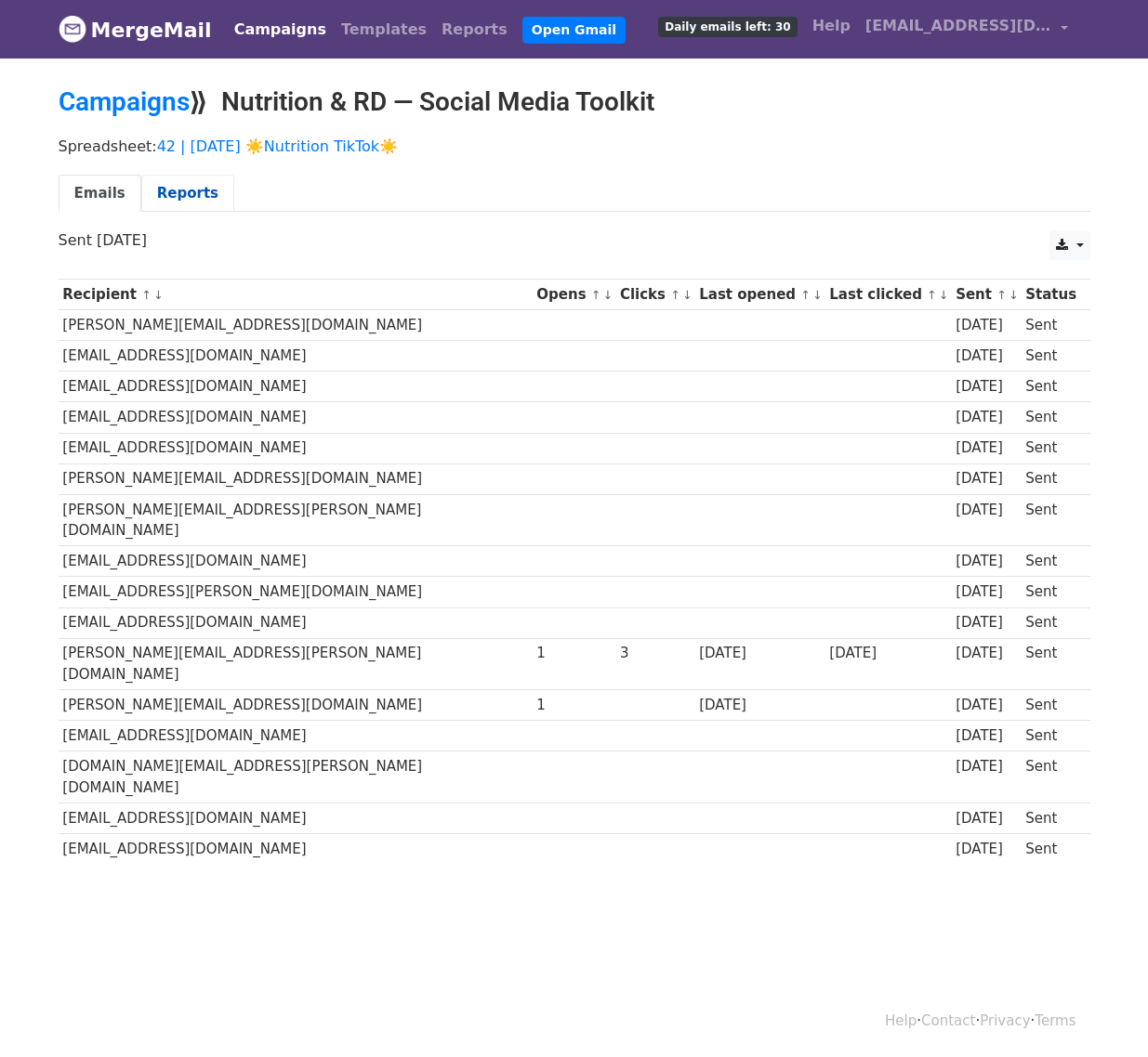
click at [172, 180] on link "Reports" at bounding box center [187, 194] width 93 height 38
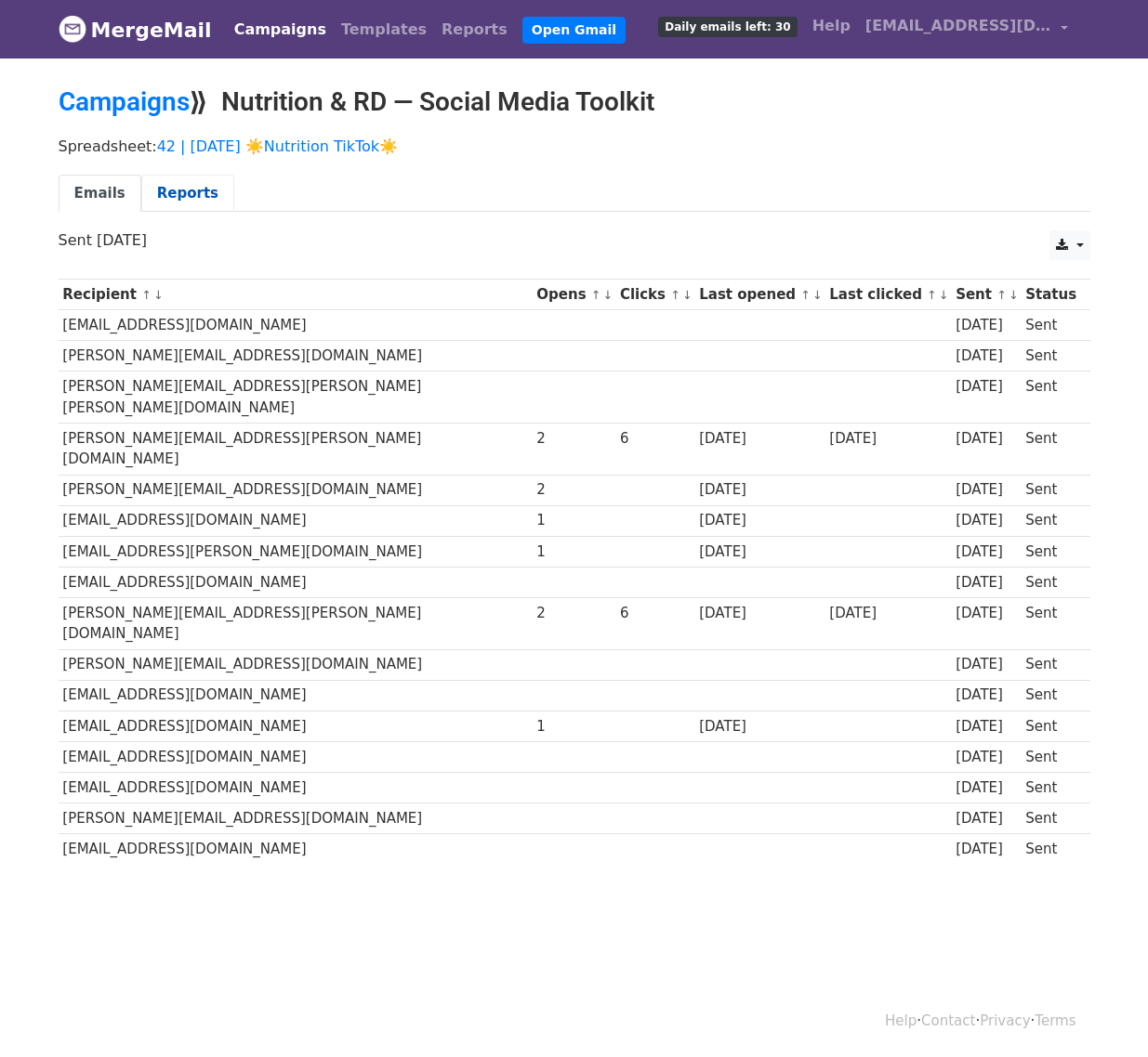
click at [201, 185] on link "Reports" at bounding box center [187, 194] width 93 height 38
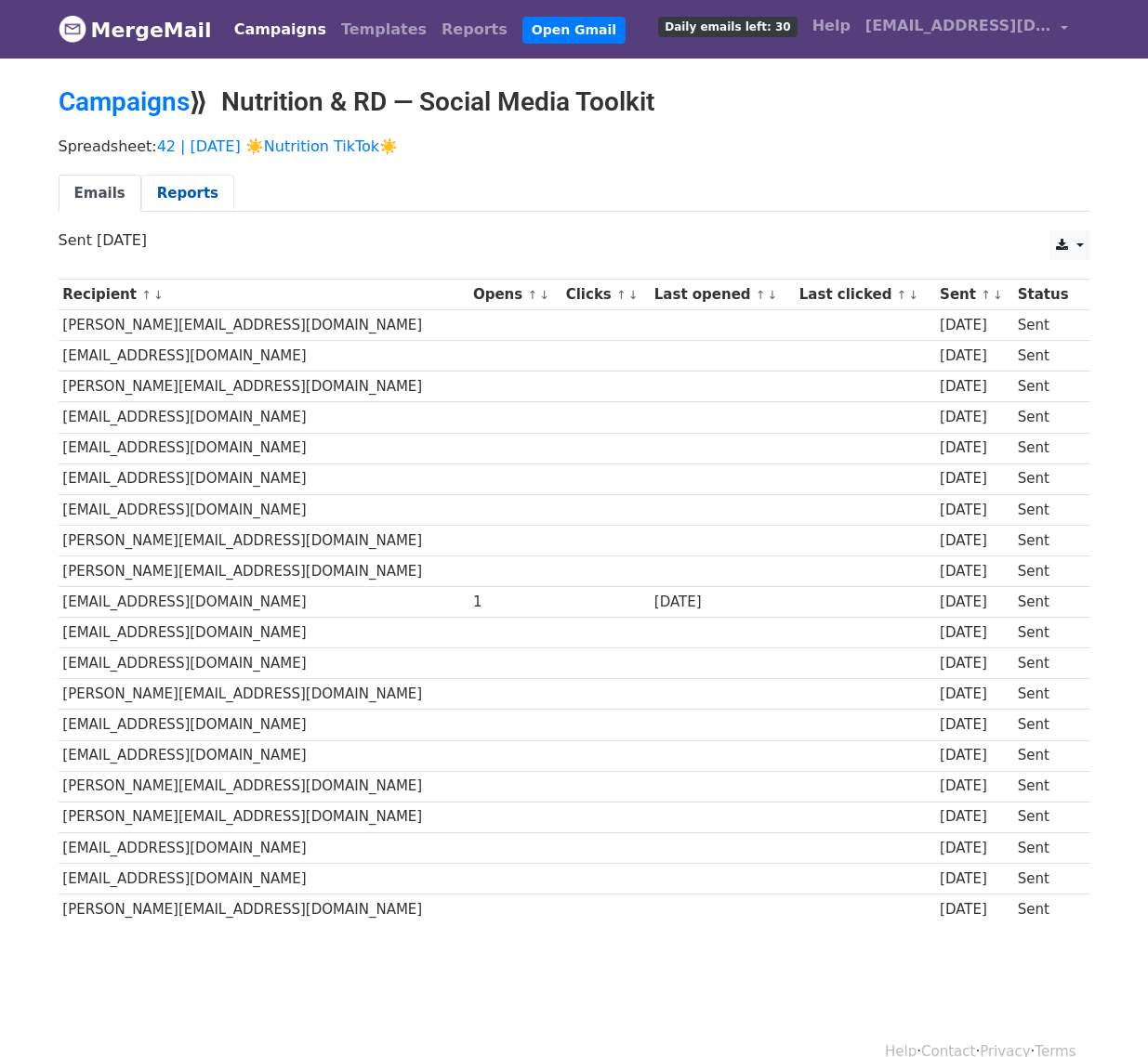
click at [174, 205] on link "Reports" at bounding box center [187, 194] width 93 height 38
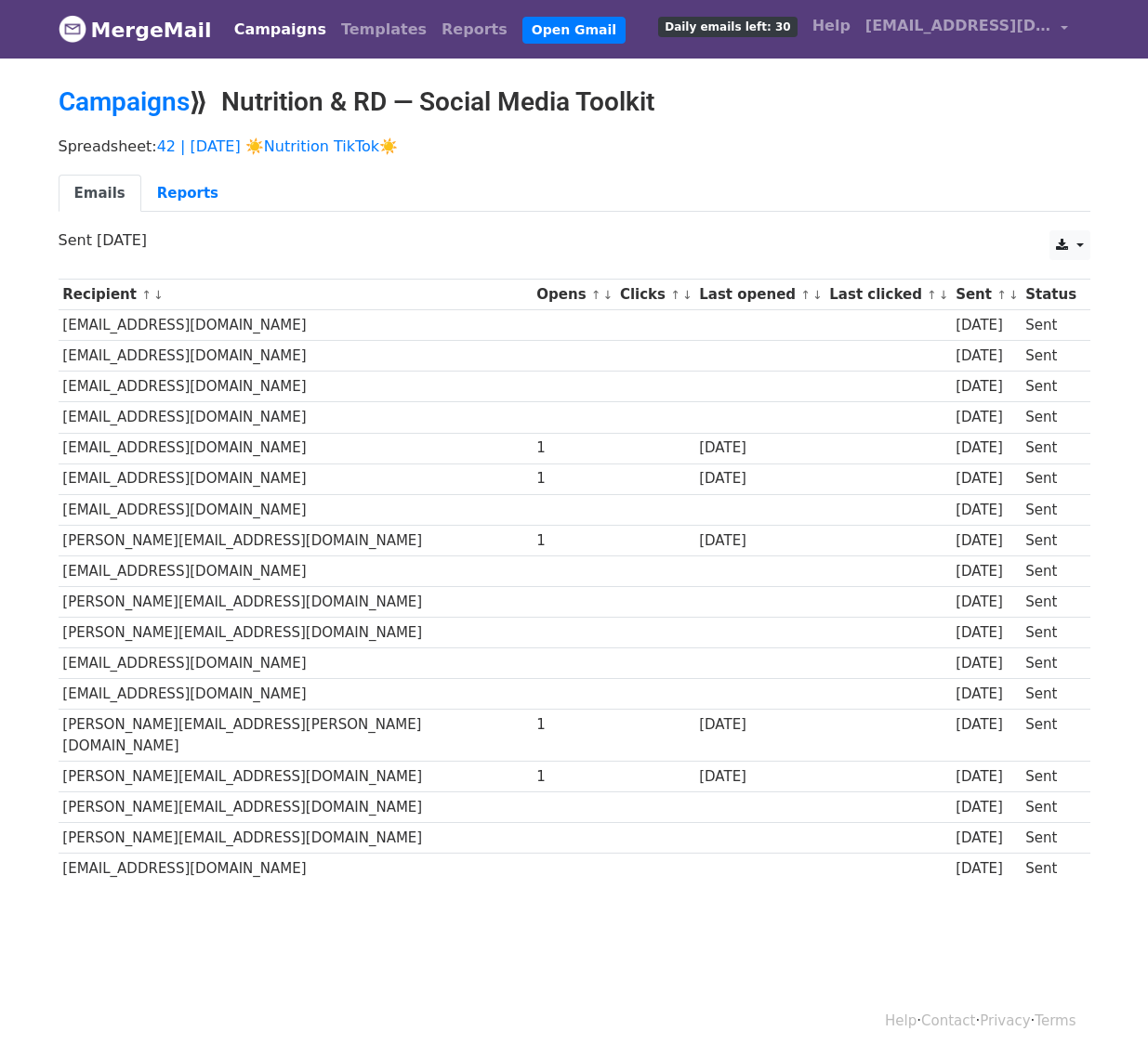
click at [204, 172] on div "Spreadsheet: 42 | AUG 5 ☀️Nutrition TikTok☀️ Emails Reports" at bounding box center [574, 180] width 1059 height 104
click at [198, 181] on link "Reports" at bounding box center [187, 194] width 93 height 38
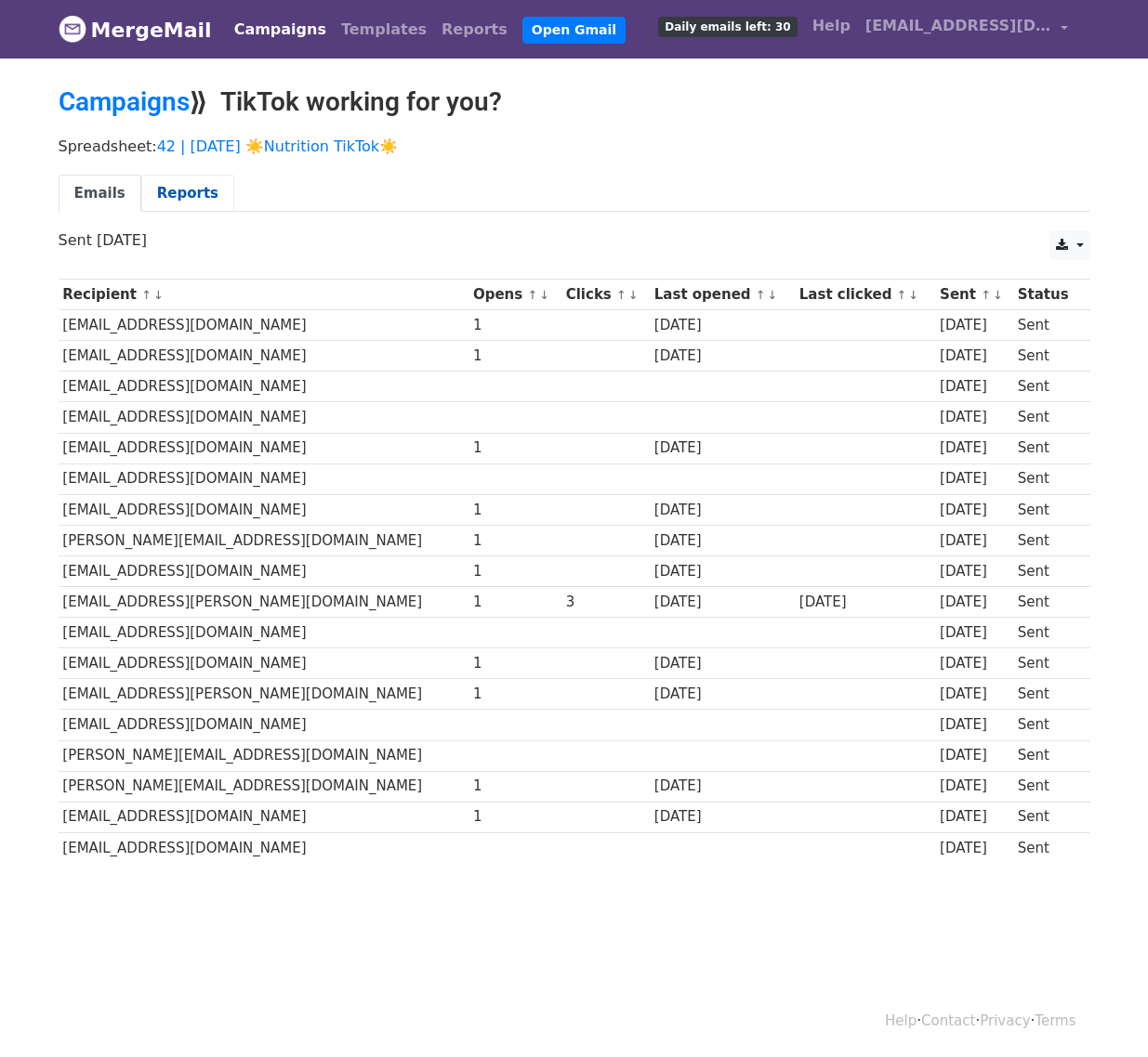
click at [209, 185] on link "Reports" at bounding box center [187, 194] width 93 height 38
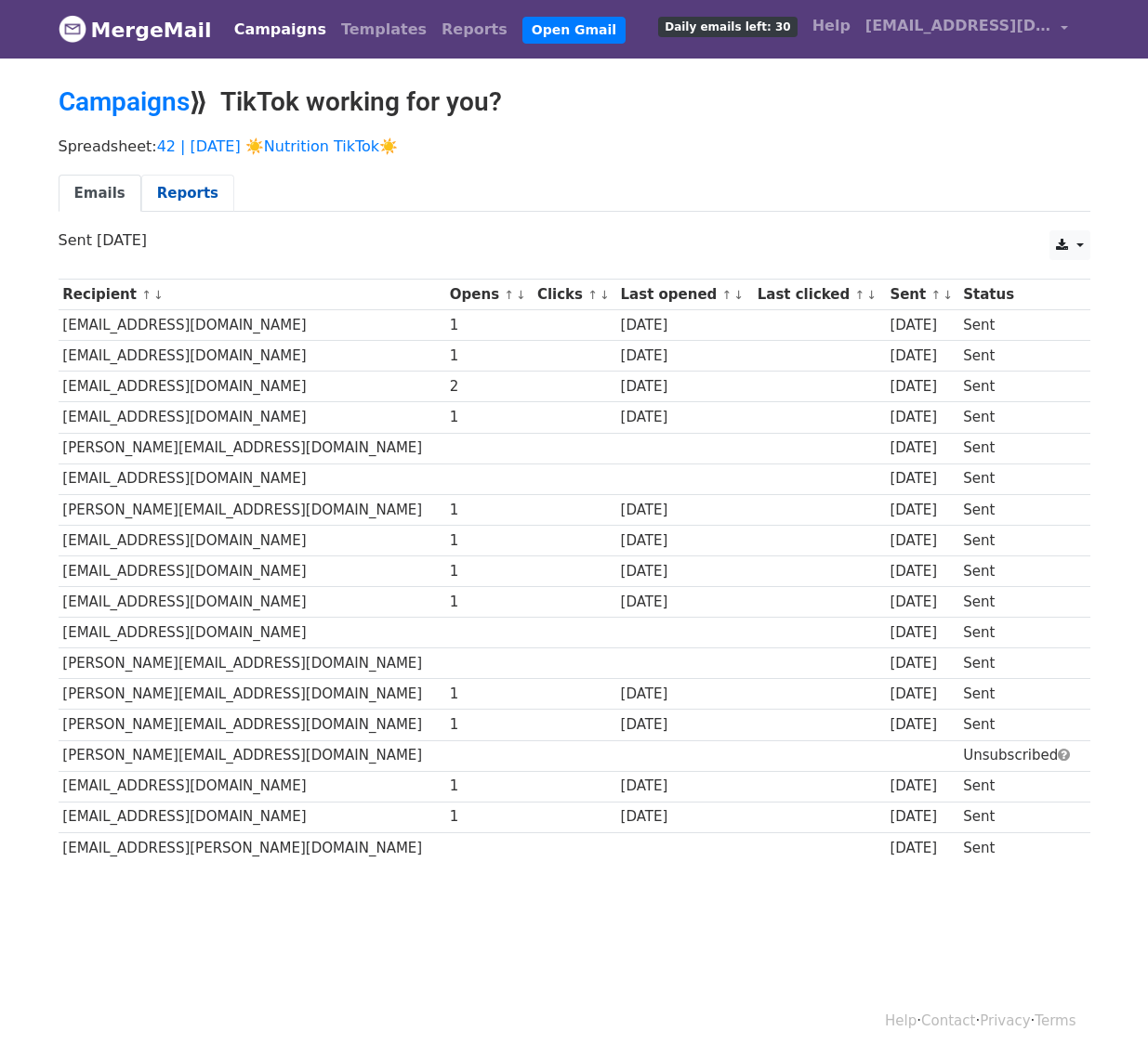
click at [154, 193] on link "Reports" at bounding box center [187, 194] width 93 height 38
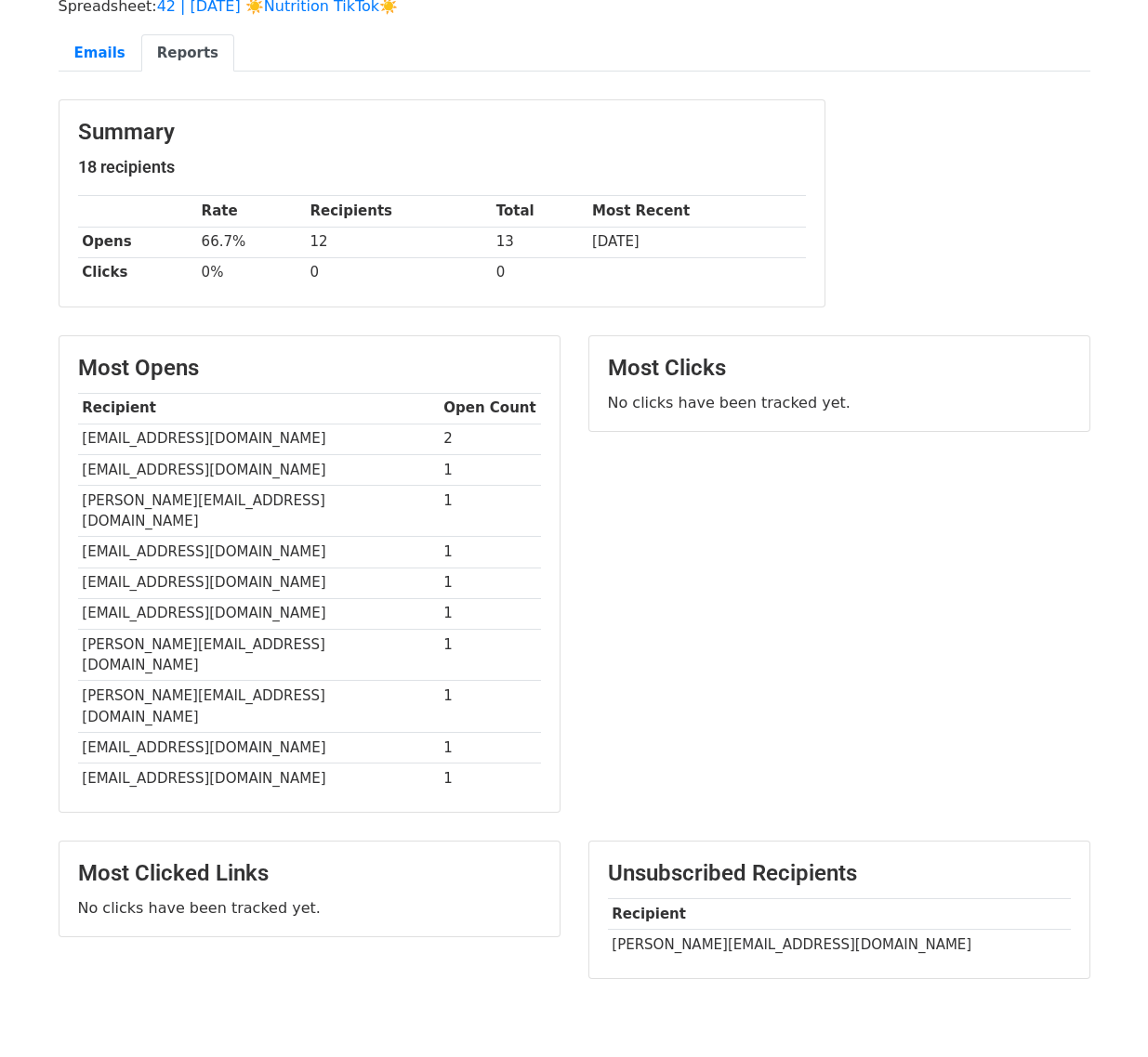
scroll to position [142, 0]
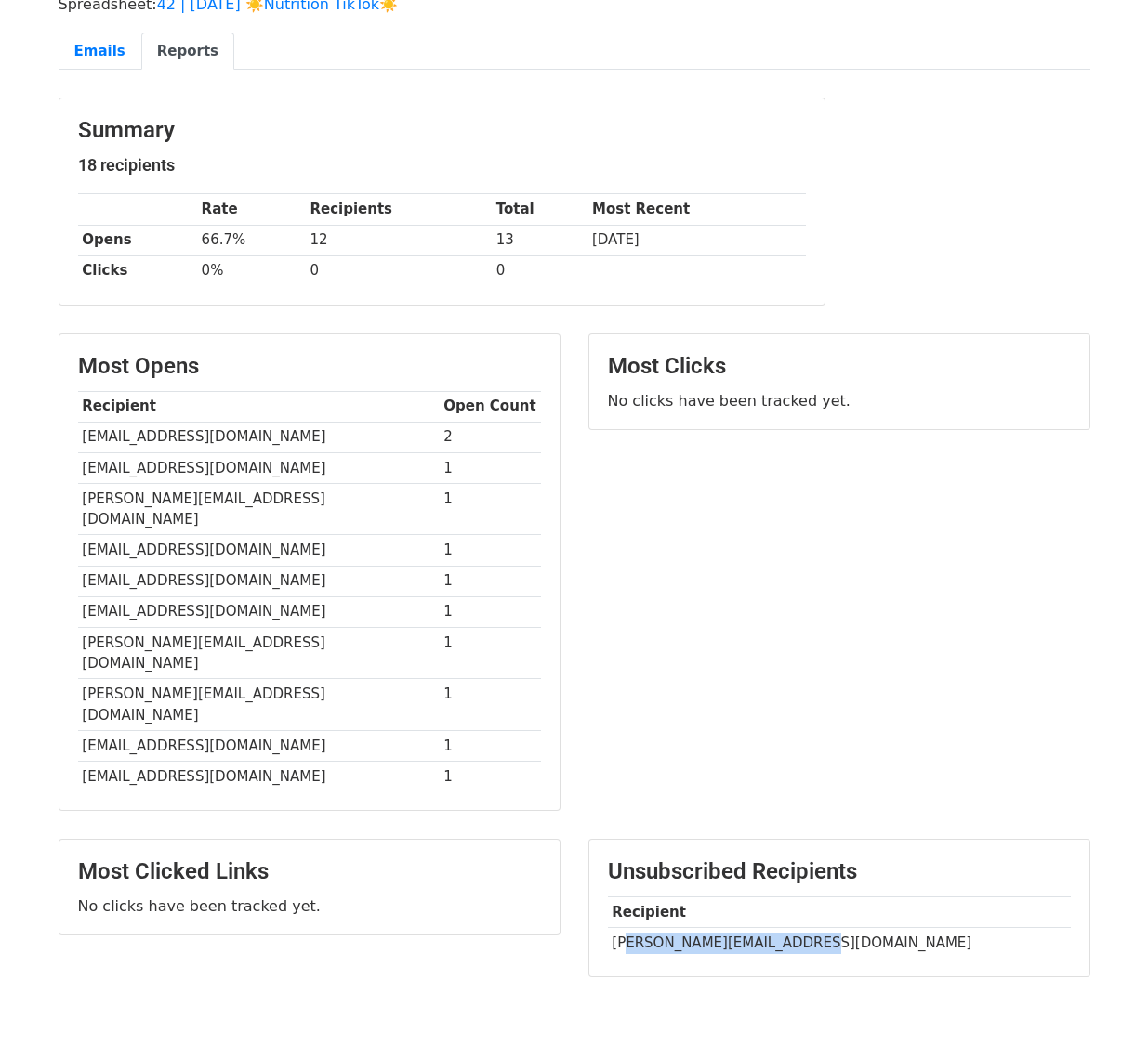
drag, startPoint x: 815, startPoint y: 878, endPoint x: 628, endPoint y: 883, distance: 187.1
click at [628, 927] on td "[PERSON_NAME][EMAIL_ADDRESS][DOMAIN_NAME]" at bounding box center [839, 943] width 462 height 30
copy td "[EMAIL_ADDRESS][DOMAIN_NAME]"
